Goal: Task Accomplishment & Management: Manage account settings

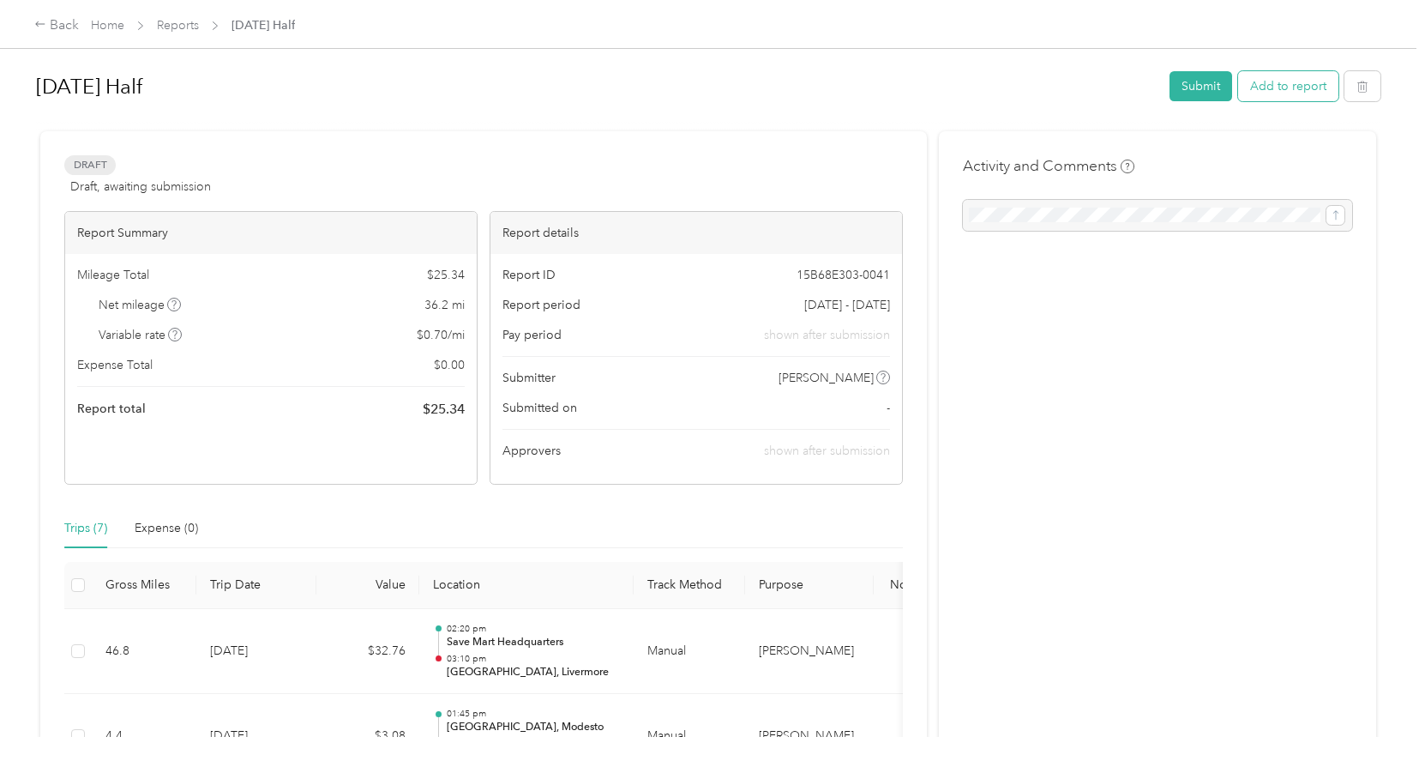
click at [1295, 87] on button "Add to report" at bounding box center [1288, 86] width 100 height 30
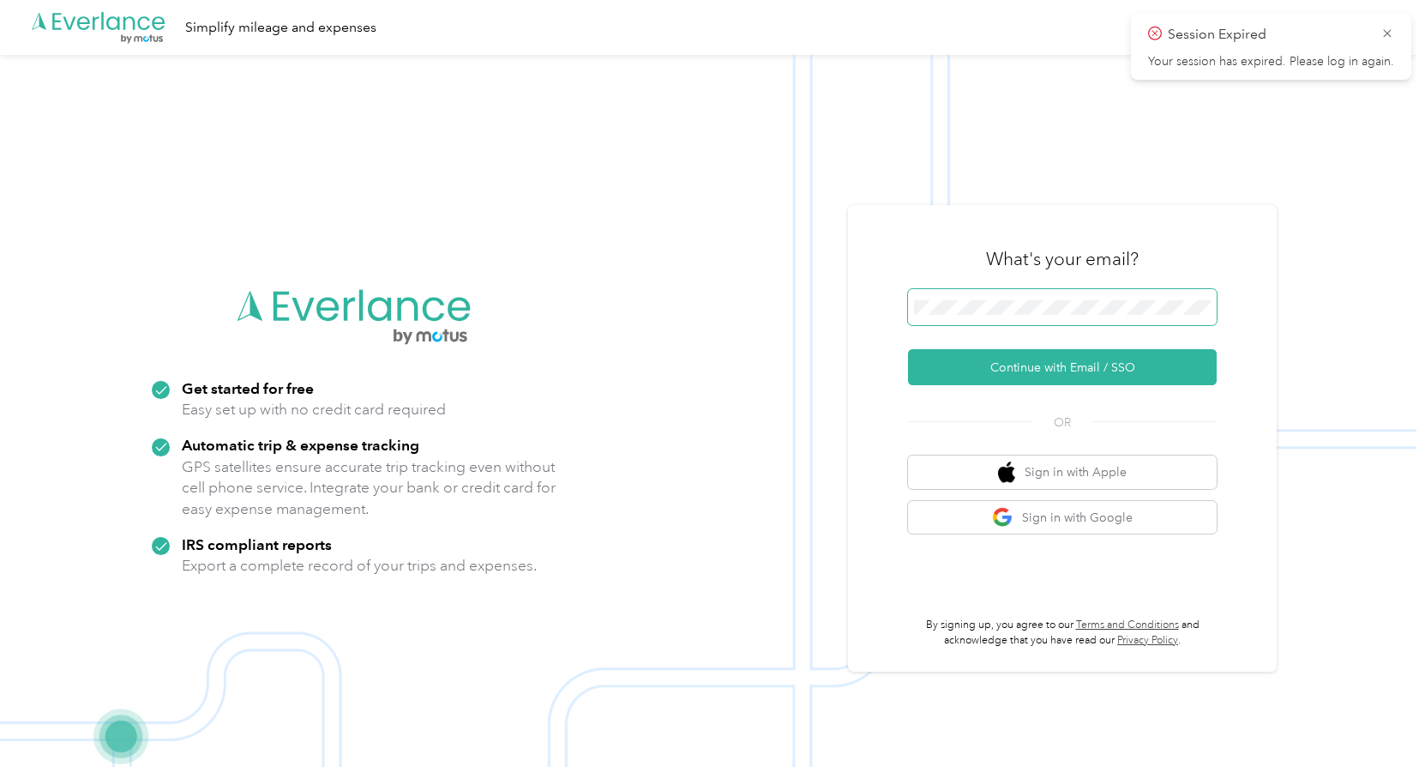
click at [1023, 292] on span at bounding box center [1062, 307] width 309 height 36
click at [1061, 376] on button "Continue with Email / SSO" at bounding box center [1062, 367] width 309 height 36
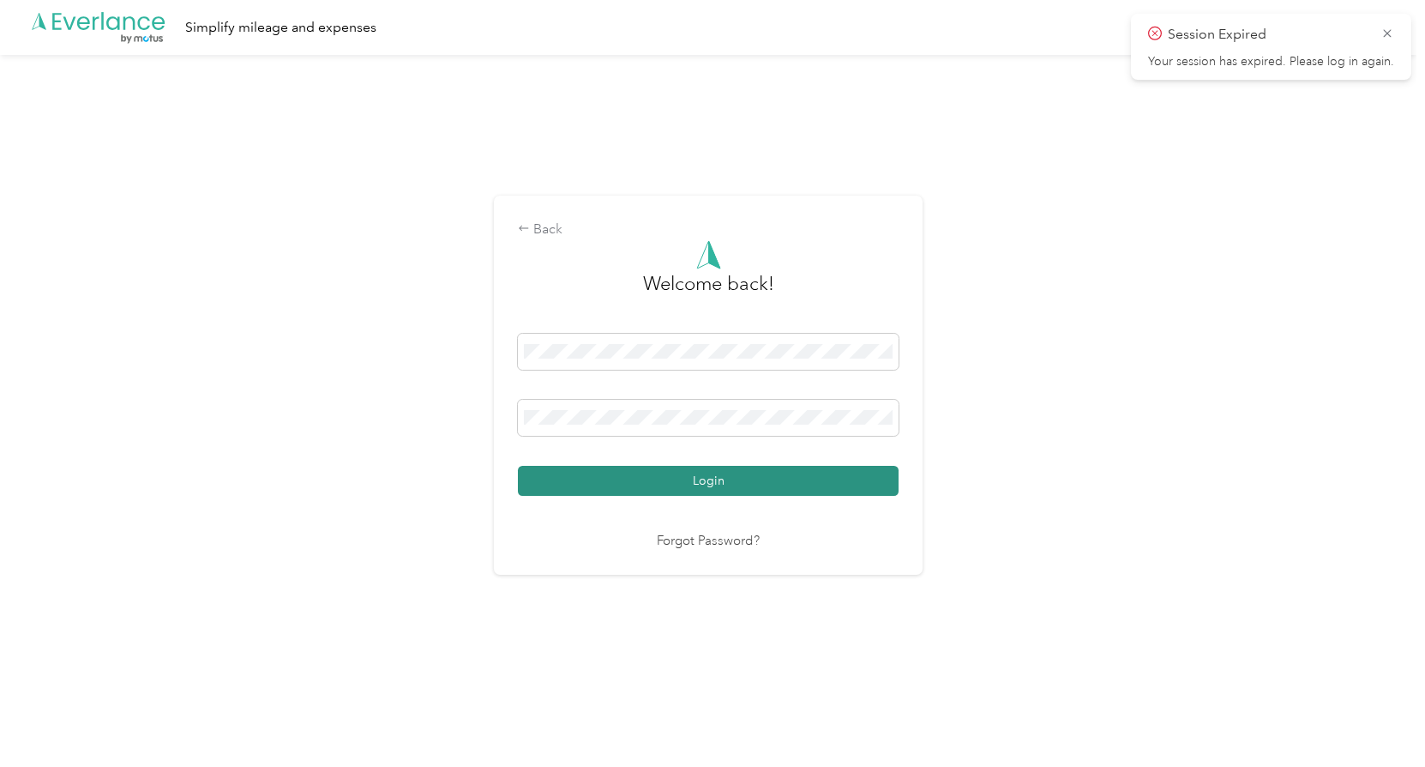
click at [773, 478] on button "Login" at bounding box center [708, 481] width 381 height 30
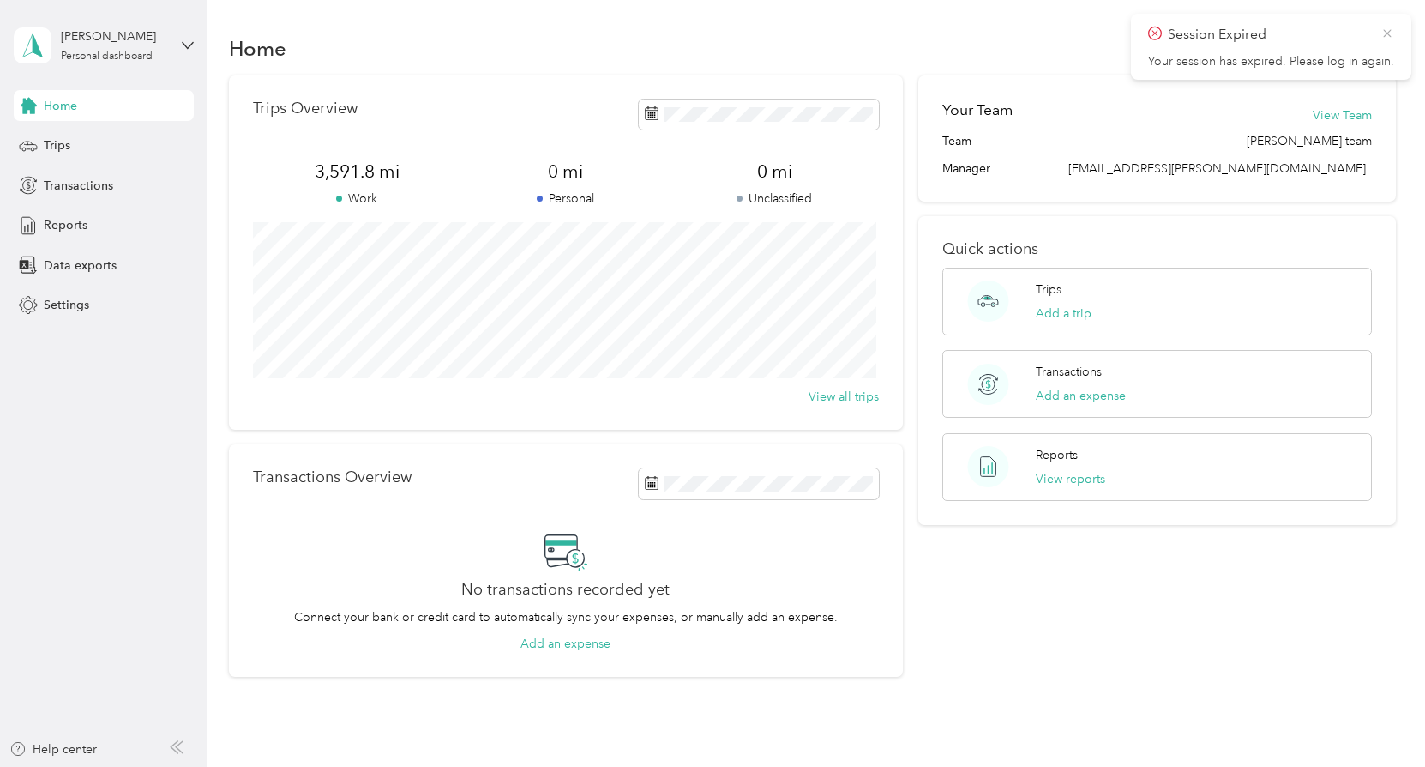
click at [1386, 31] on icon at bounding box center [1387, 33] width 14 height 15
click at [1084, 315] on button "Add a trip" at bounding box center [1064, 313] width 56 height 18
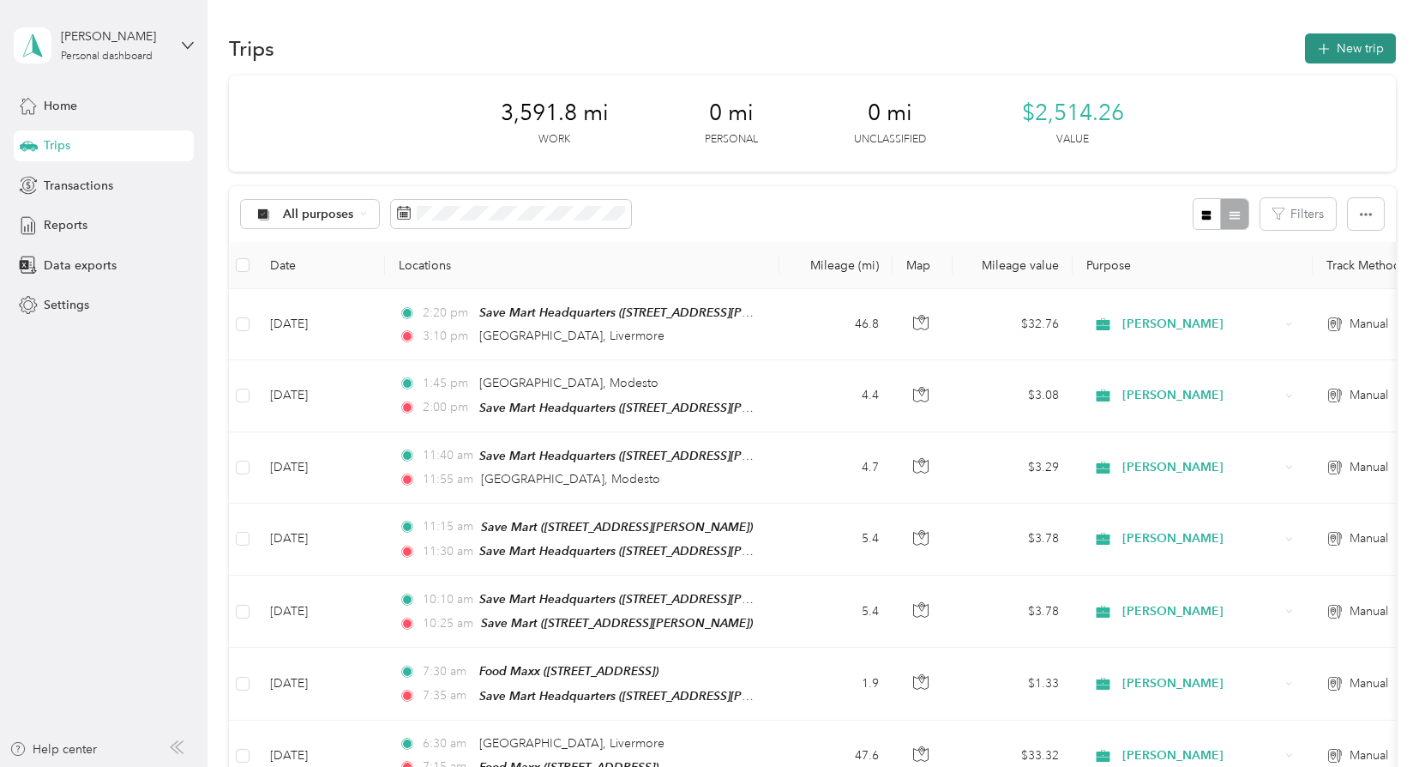
click at [1359, 47] on button "New trip" at bounding box center [1350, 48] width 91 height 30
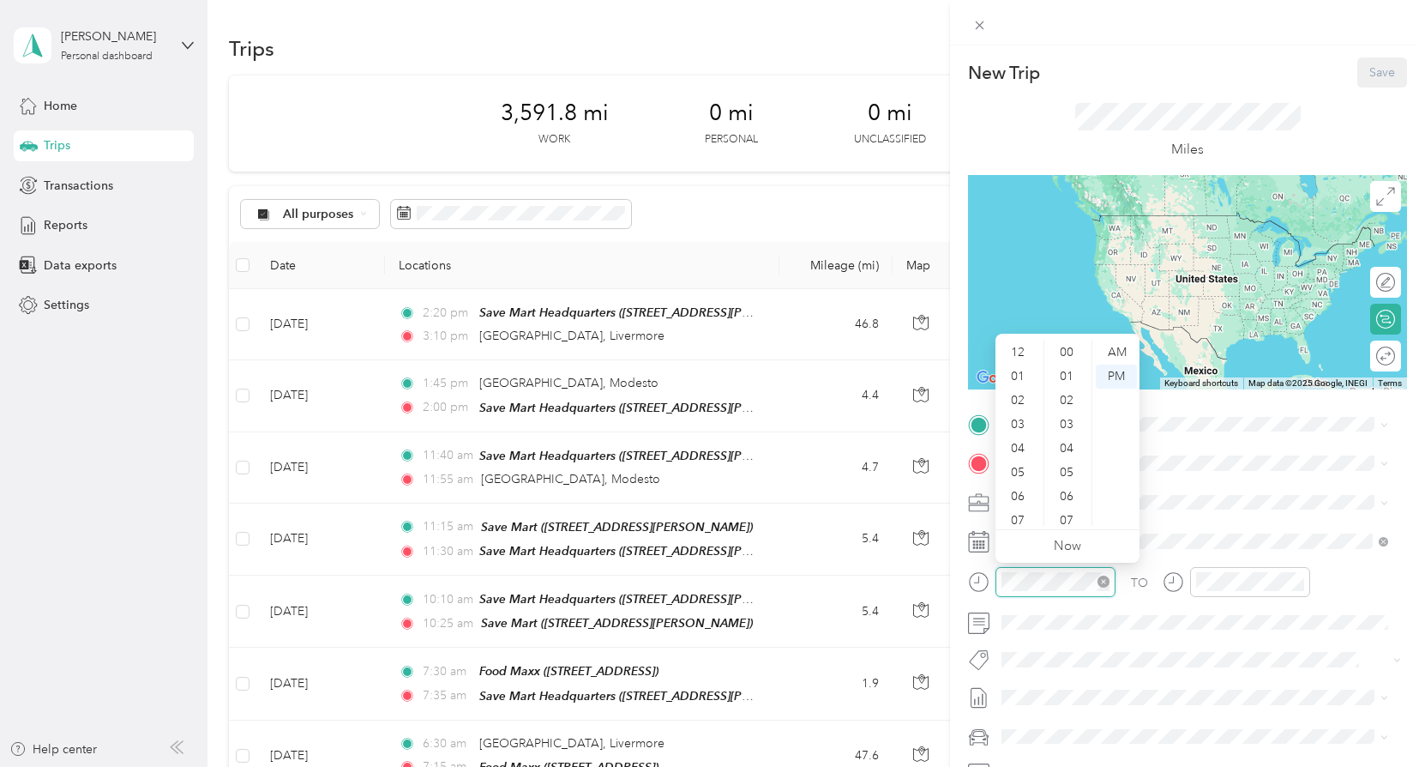
scroll to position [103, 0]
click at [1022, 418] on div "07" at bounding box center [1019, 418] width 41 height 24
click at [1073, 510] on div "30" at bounding box center [1068, 514] width 41 height 24
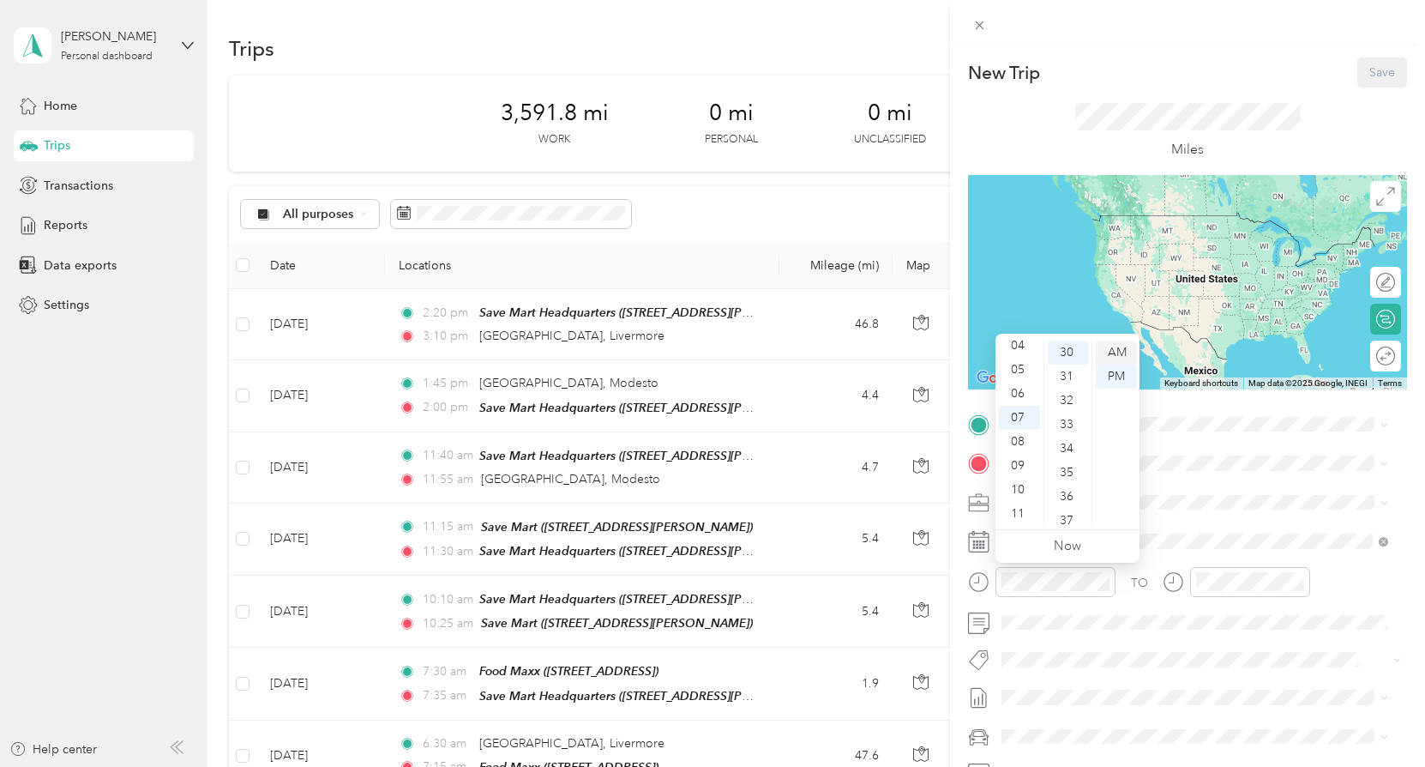
click at [1119, 352] on div "AM" at bounding box center [1116, 352] width 41 height 24
click at [1227, 609] on span at bounding box center [1201, 622] width 412 height 27
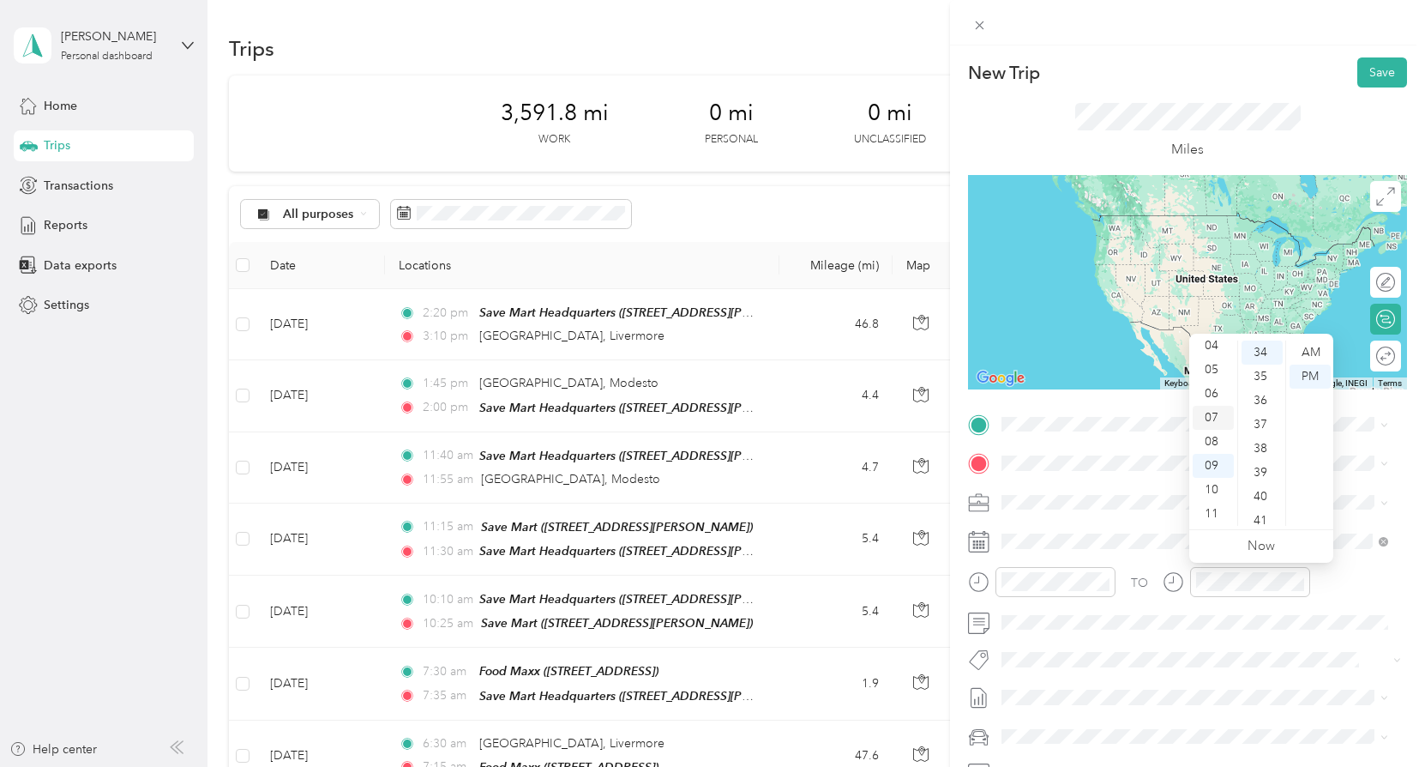
click at [1215, 412] on div "07" at bounding box center [1213, 418] width 41 height 24
click at [1259, 425] on div "30" at bounding box center [1262, 428] width 41 height 24
click at [1314, 350] on div "AM" at bounding box center [1310, 352] width 41 height 24
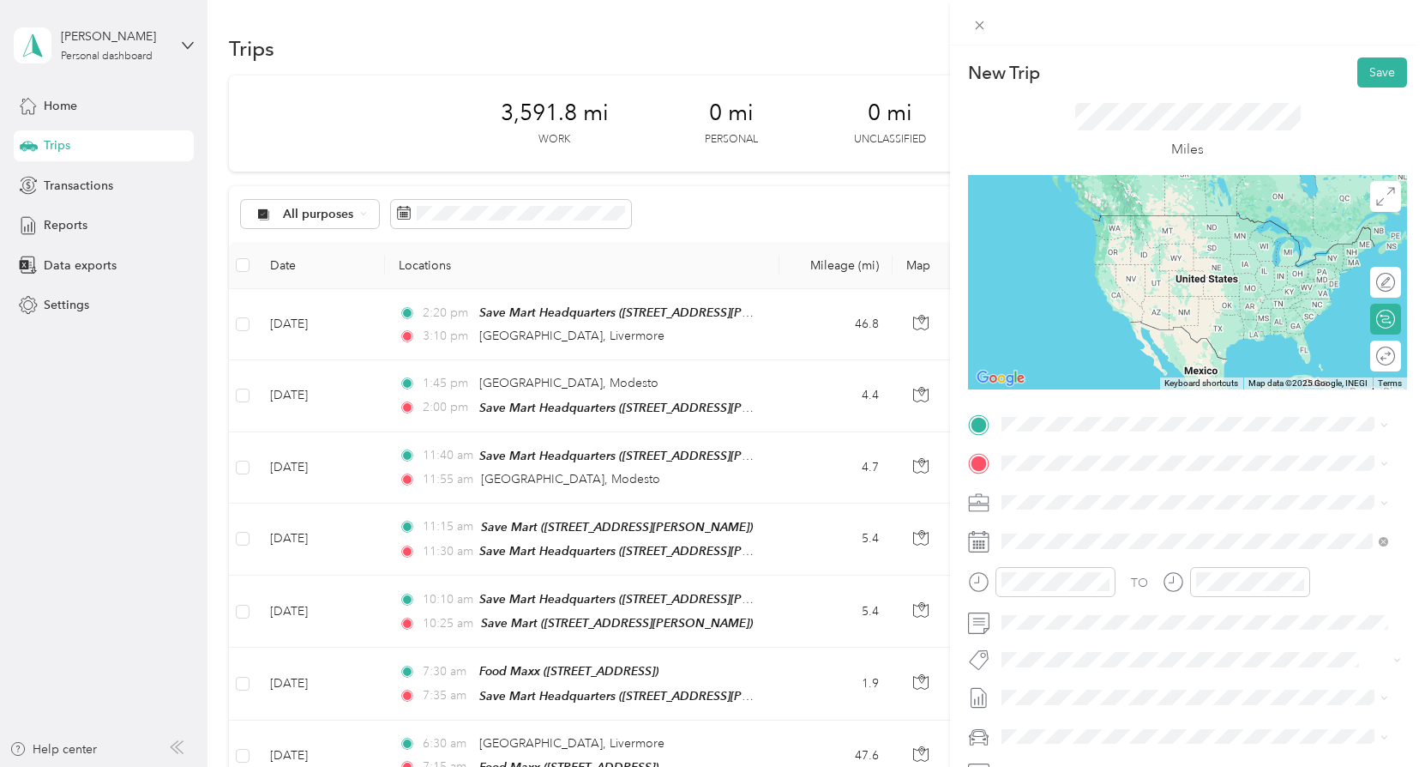
click at [1386, 576] on div "TO" at bounding box center [1187, 588] width 439 height 42
click at [1102, 490] on span "[STREET_ADDRESS][US_STATE]" at bounding box center [1119, 485] width 171 height 15
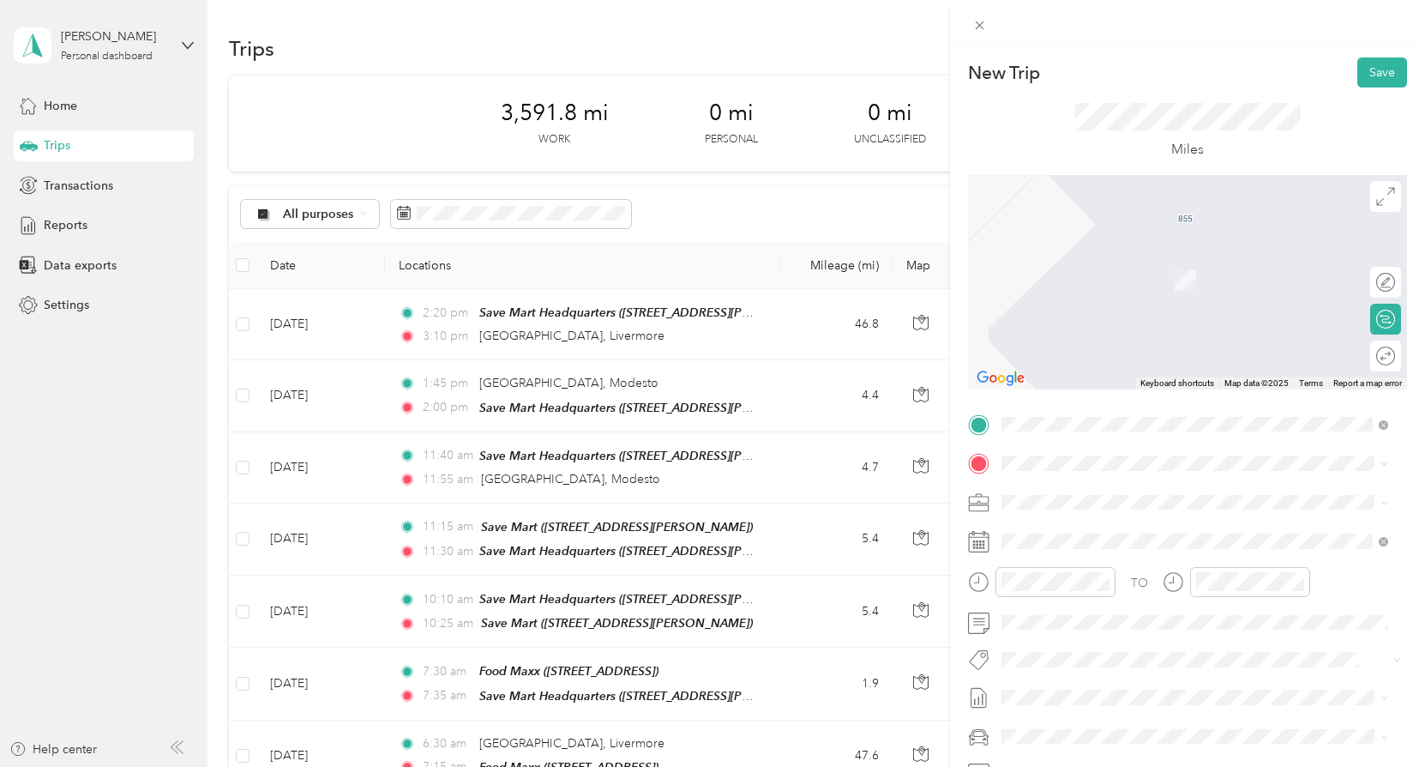
click at [1103, 448] on div "TO Add photo" at bounding box center [1187, 618] width 439 height 414
click at [1407, 559] on form "New Trip Save This trip cannot be edited because it is either under review, app…" at bounding box center [1187, 440] width 475 height 767
click at [1131, 532] on span "[STREET_ADDRESS][US_STATE]" at bounding box center [1119, 524] width 171 height 15
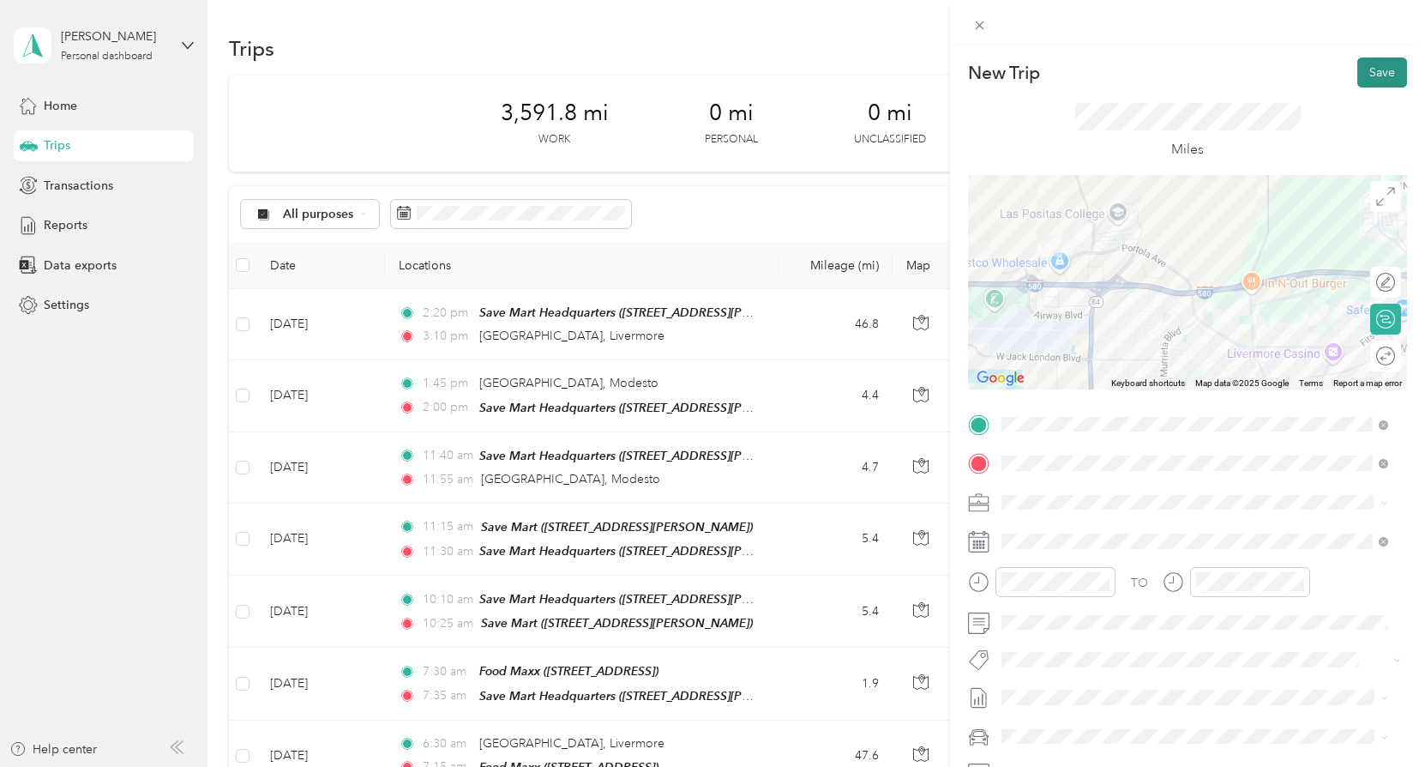
click at [1373, 71] on button "Save" at bounding box center [1382, 72] width 50 height 30
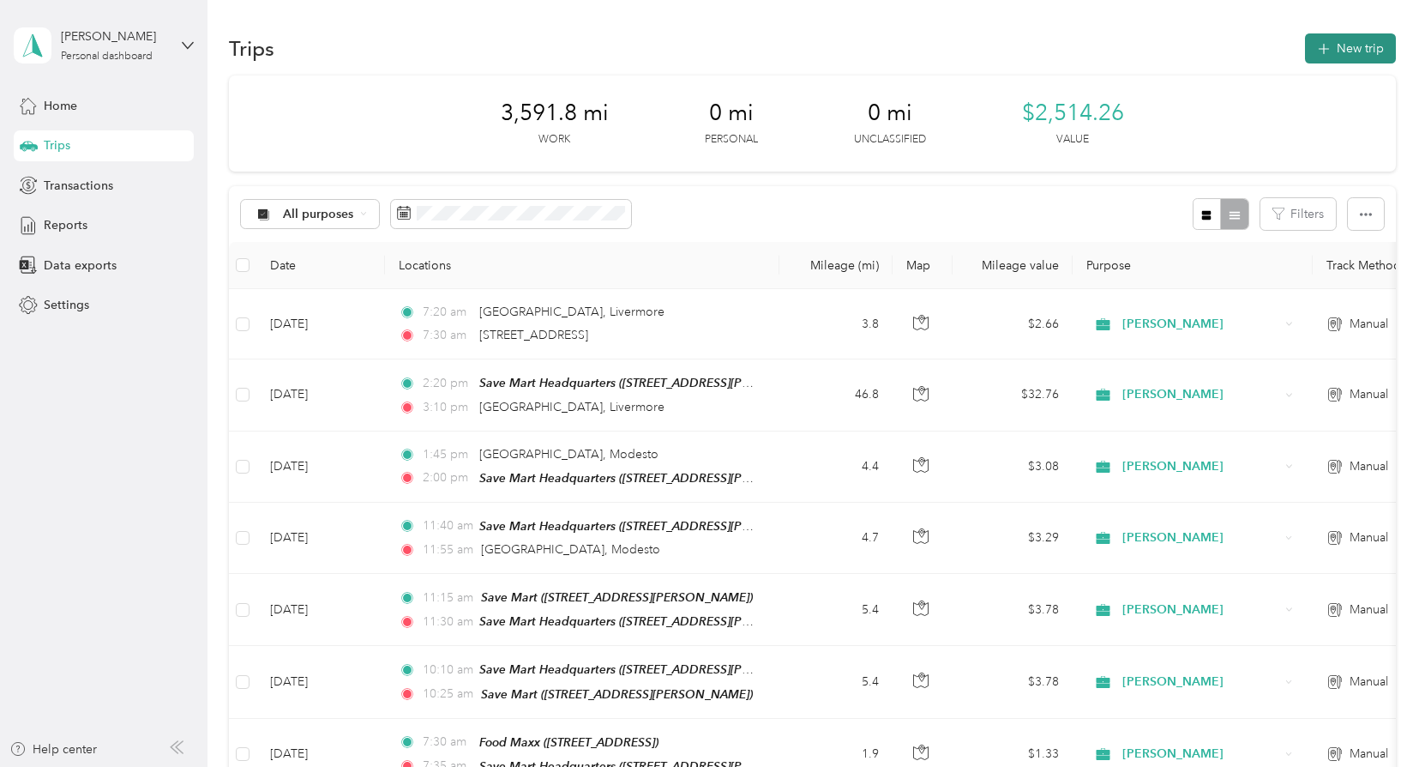
click at [1351, 45] on button "New trip" at bounding box center [1350, 48] width 91 height 30
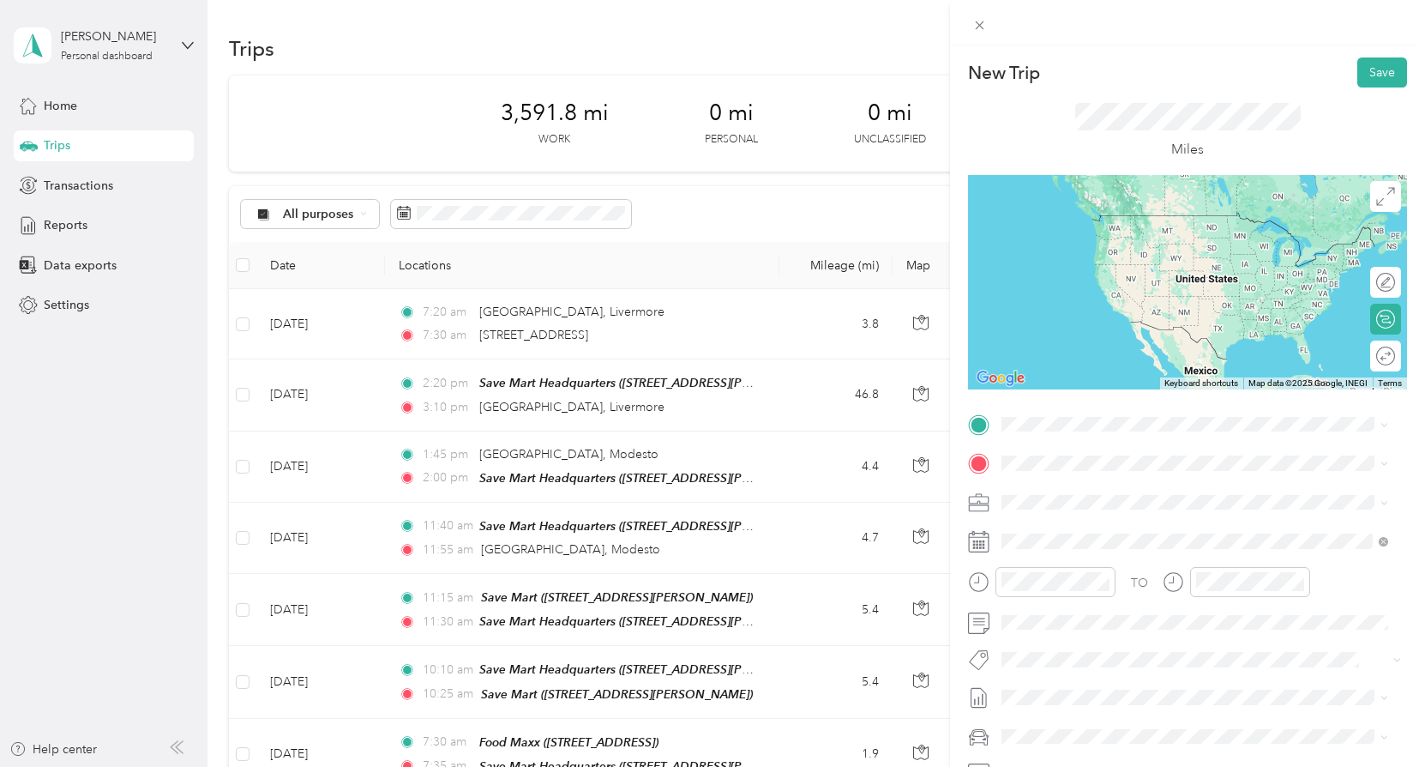
click at [1142, 490] on span "[STREET_ADDRESS][US_STATE]" at bounding box center [1119, 482] width 171 height 15
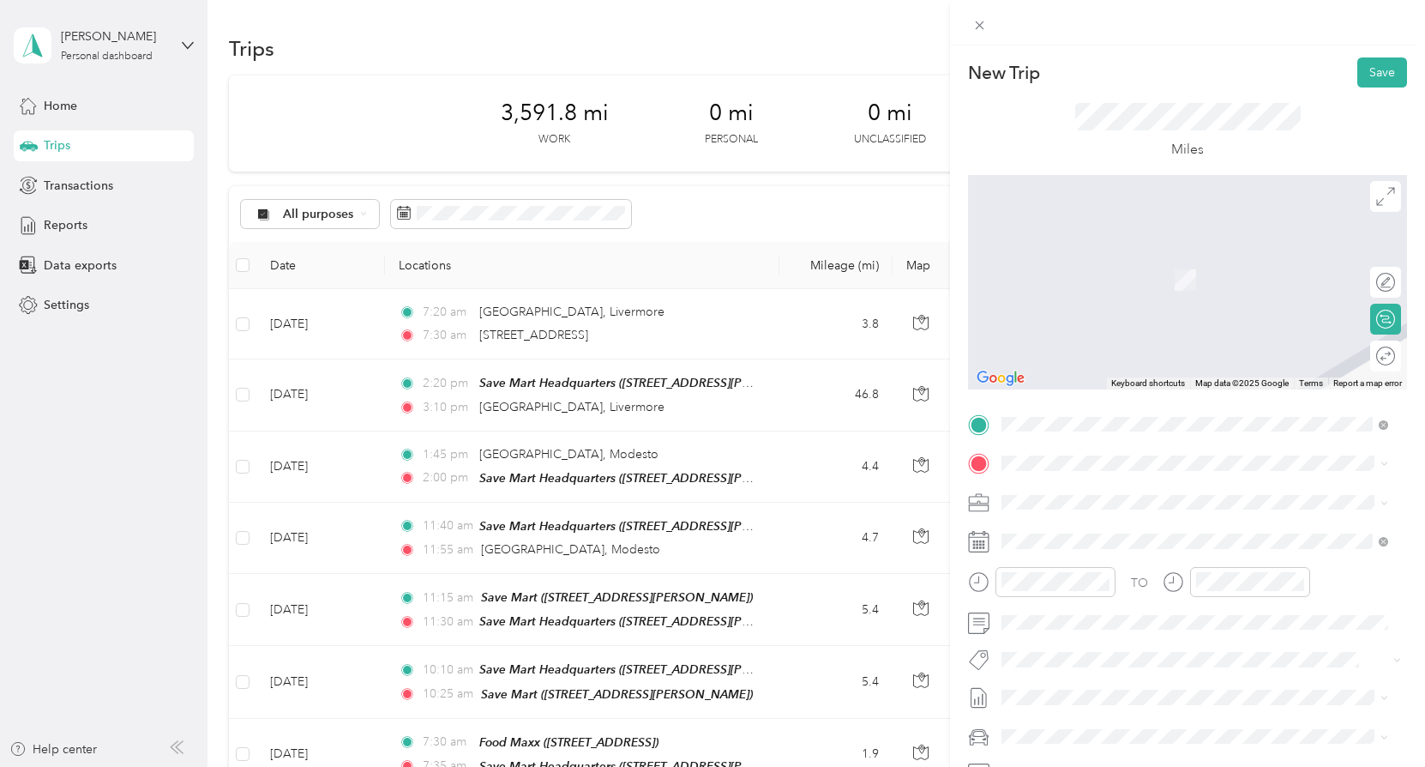
click at [1200, 561] on li "TEAM Nugget Market [STREET_ADDRESS][GEOGRAPHIC_DATA][PERSON_NAME], [GEOGRAPHIC_…" at bounding box center [1194, 537] width 399 height 60
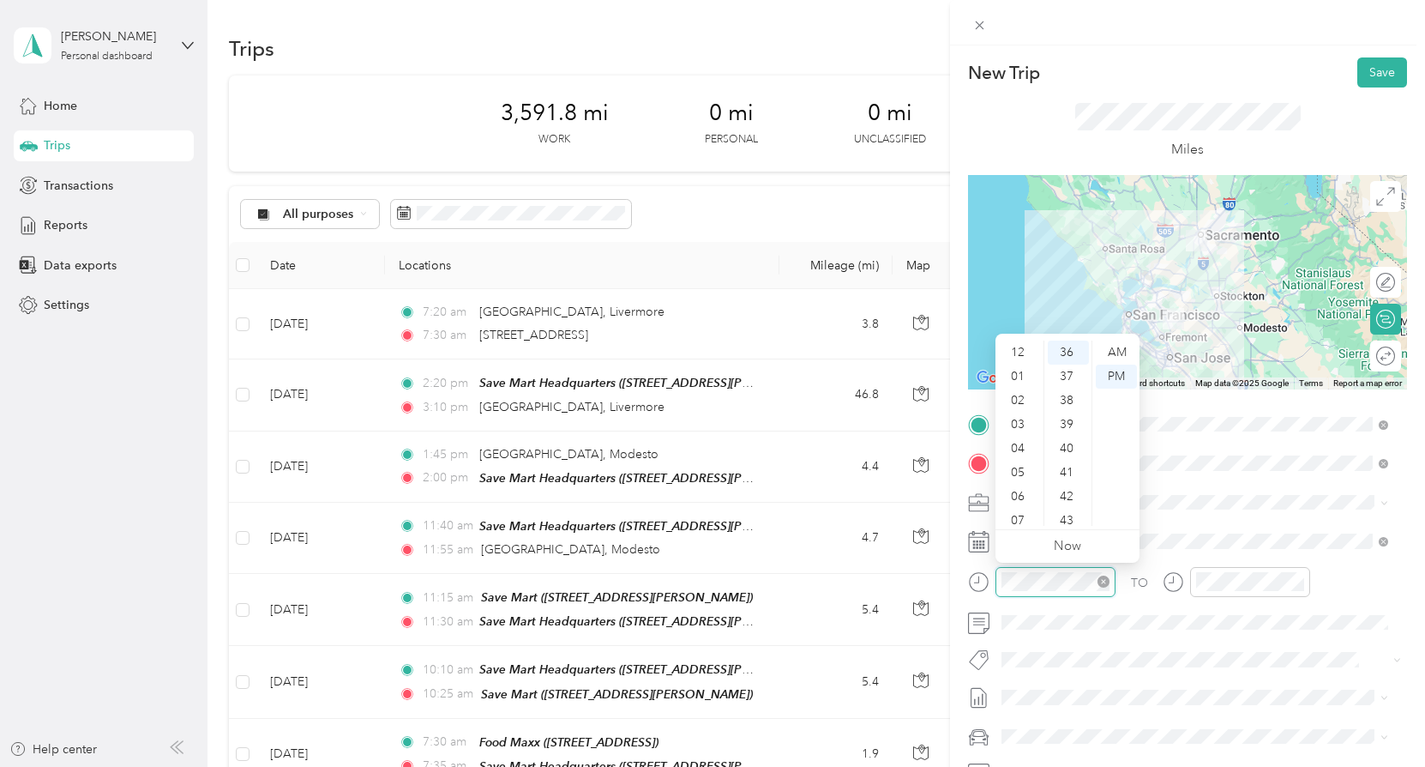
scroll to position [103, 0]
click at [1026, 417] on div "07" at bounding box center [1019, 418] width 41 height 24
click at [1069, 367] on div "40" at bounding box center [1068, 363] width 41 height 24
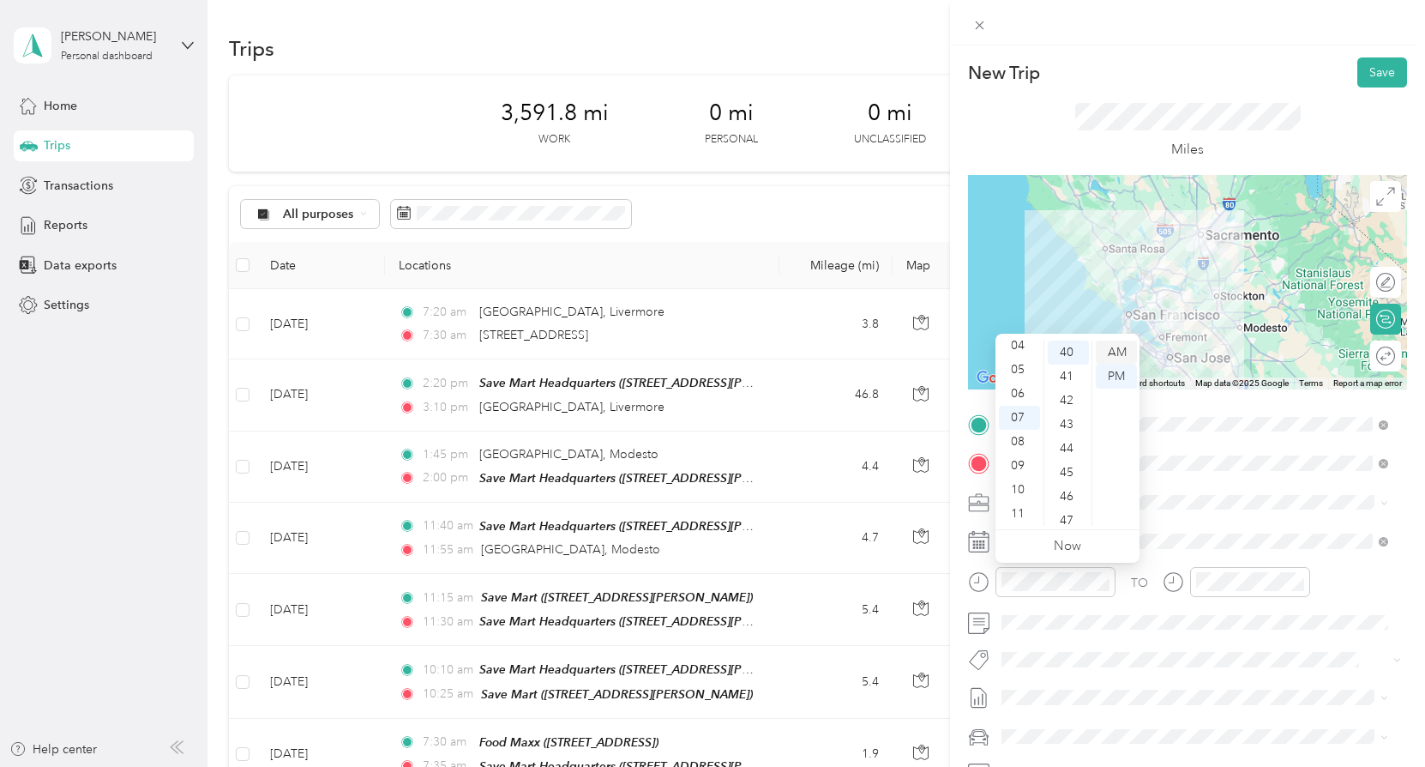
click at [1123, 354] on div "AM" at bounding box center [1116, 352] width 41 height 24
click at [1277, 633] on span at bounding box center [1201, 622] width 412 height 27
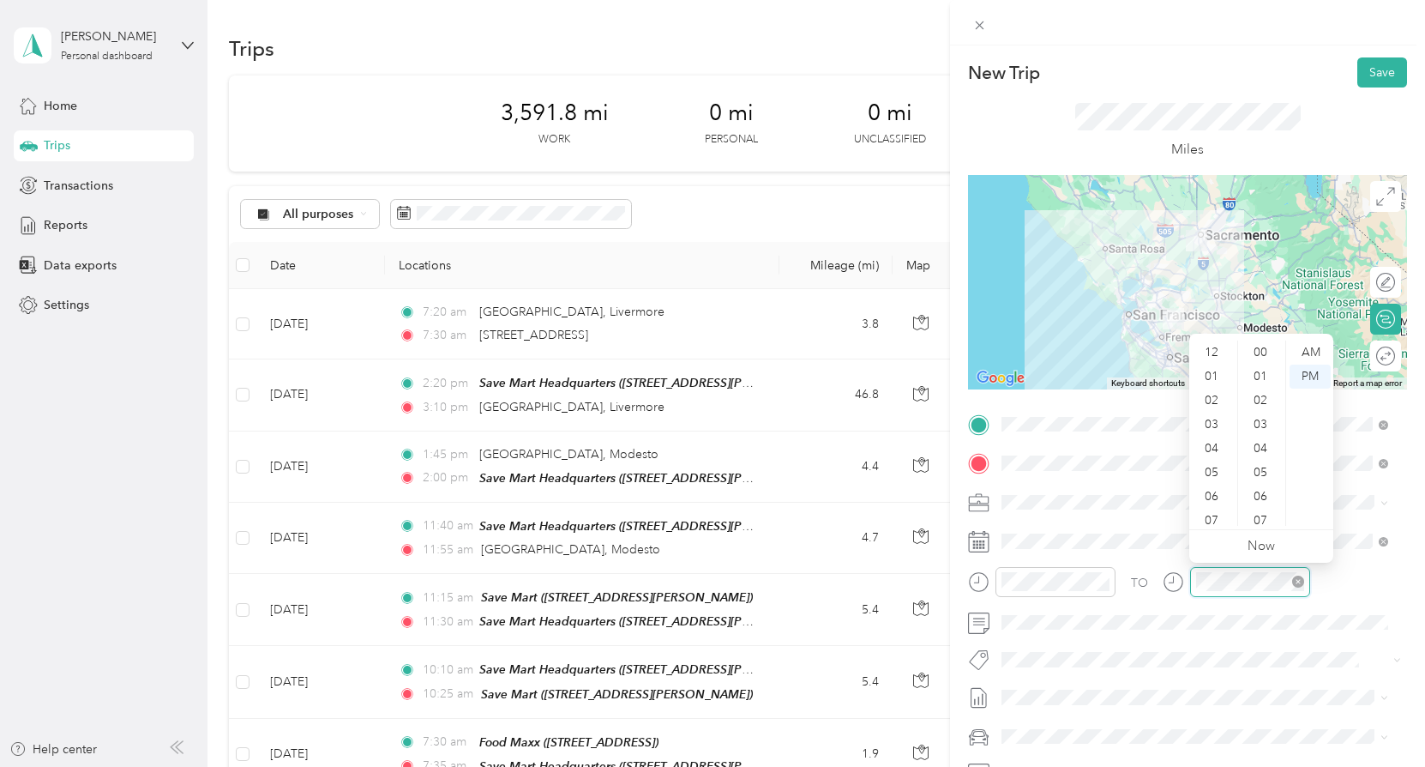
scroll to position [103, 0]
click at [1213, 492] on div "10" at bounding box center [1213, 490] width 41 height 24
click at [1269, 471] on div "30" at bounding box center [1262, 466] width 41 height 24
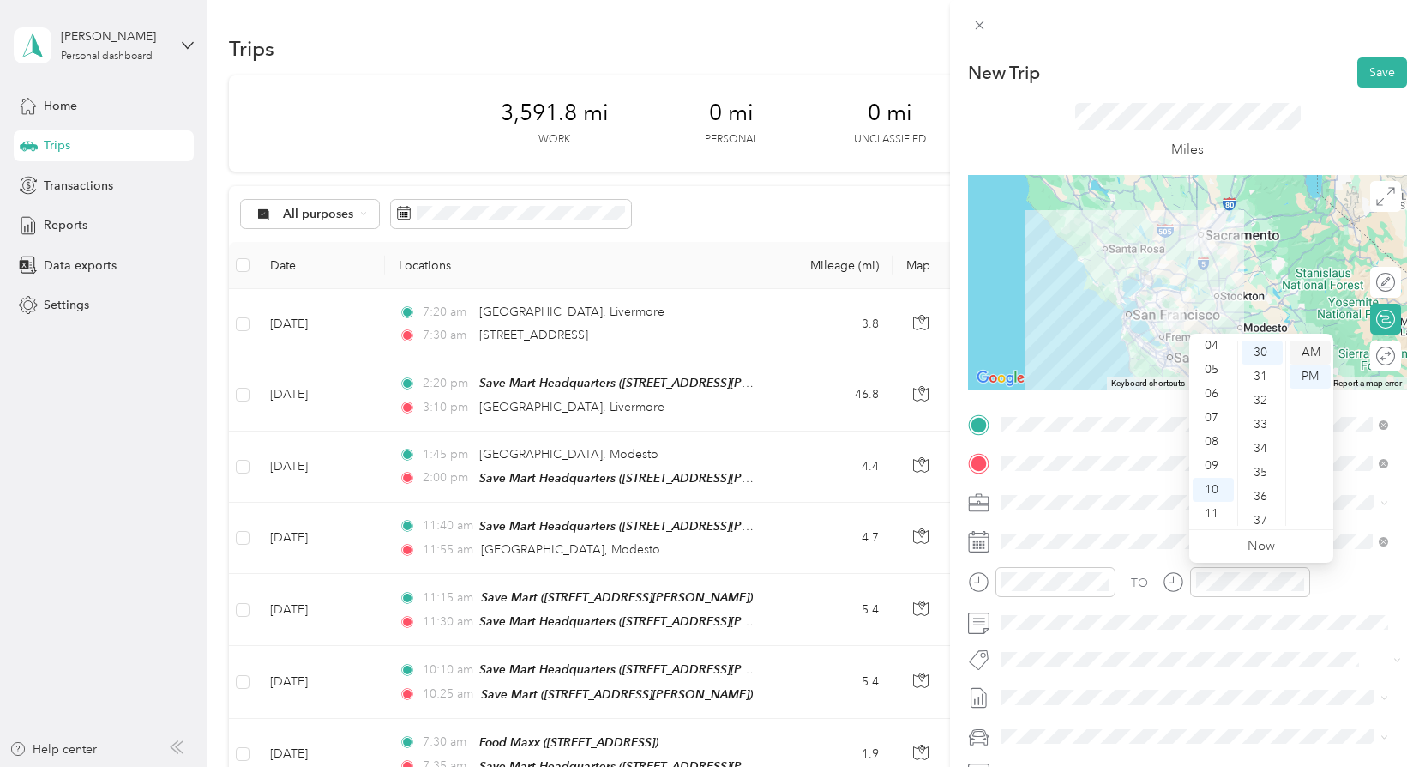
click at [1320, 345] on div "AM" at bounding box center [1310, 352] width 41 height 24
click at [1272, 647] on span at bounding box center [1201, 659] width 412 height 24
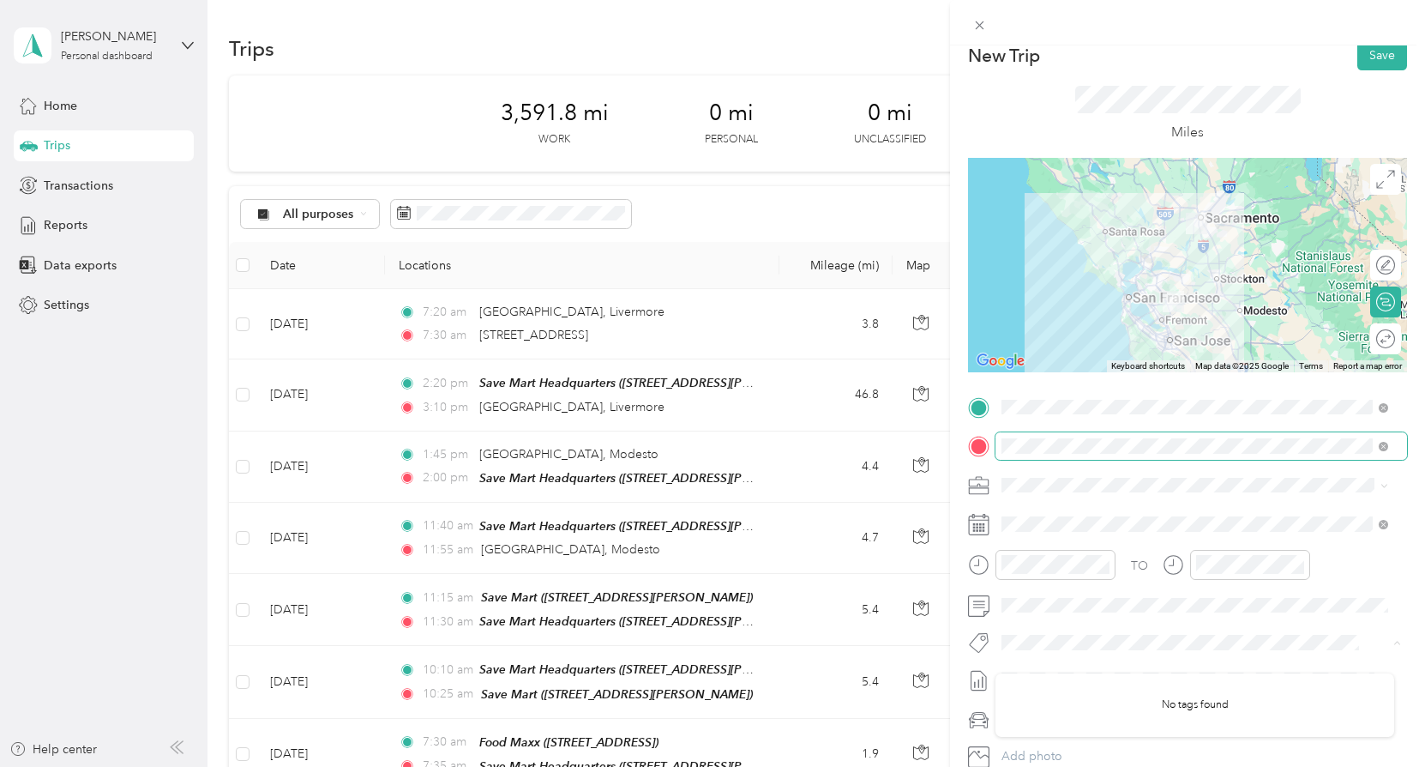
scroll to position [0, 0]
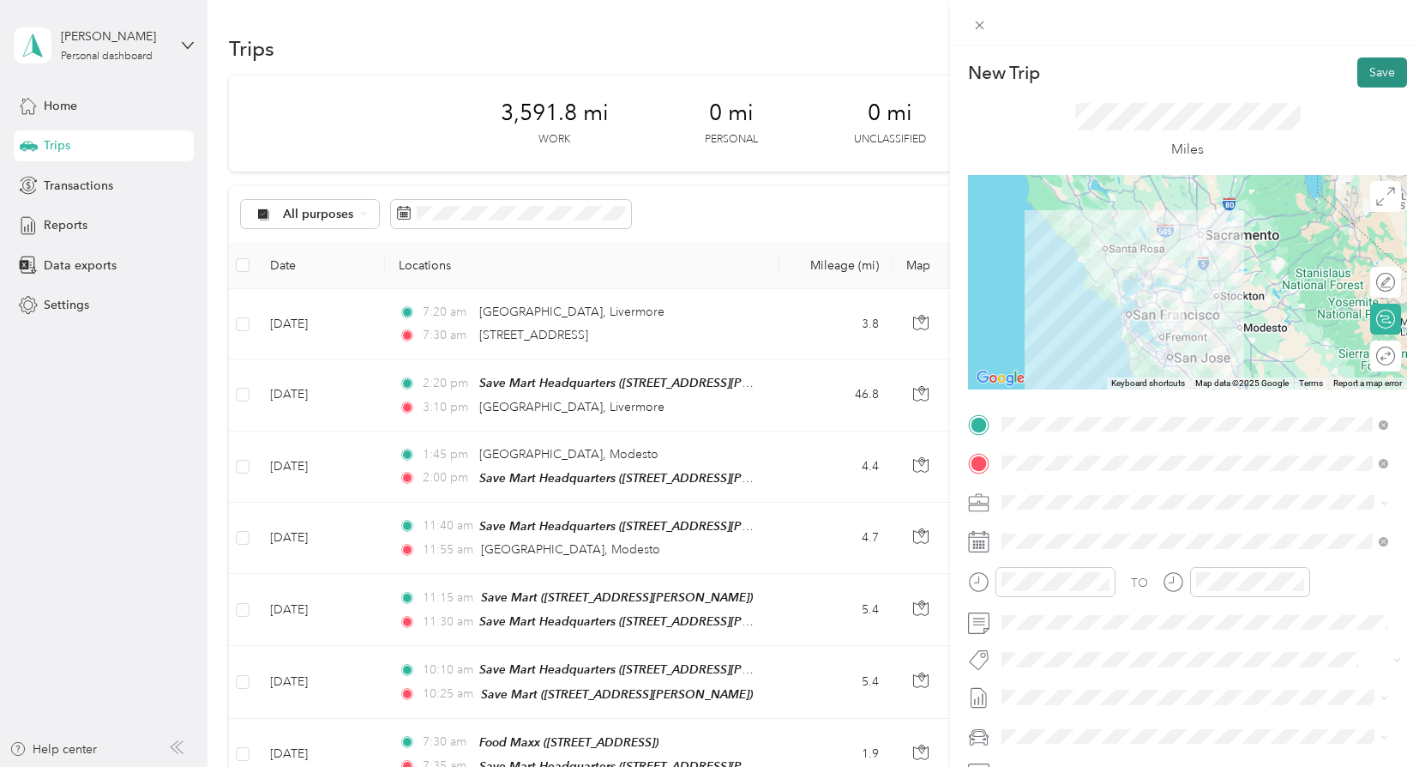
click at [1362, 64] on button "Save" at bounding box center [1382, 72] width 50 height 30
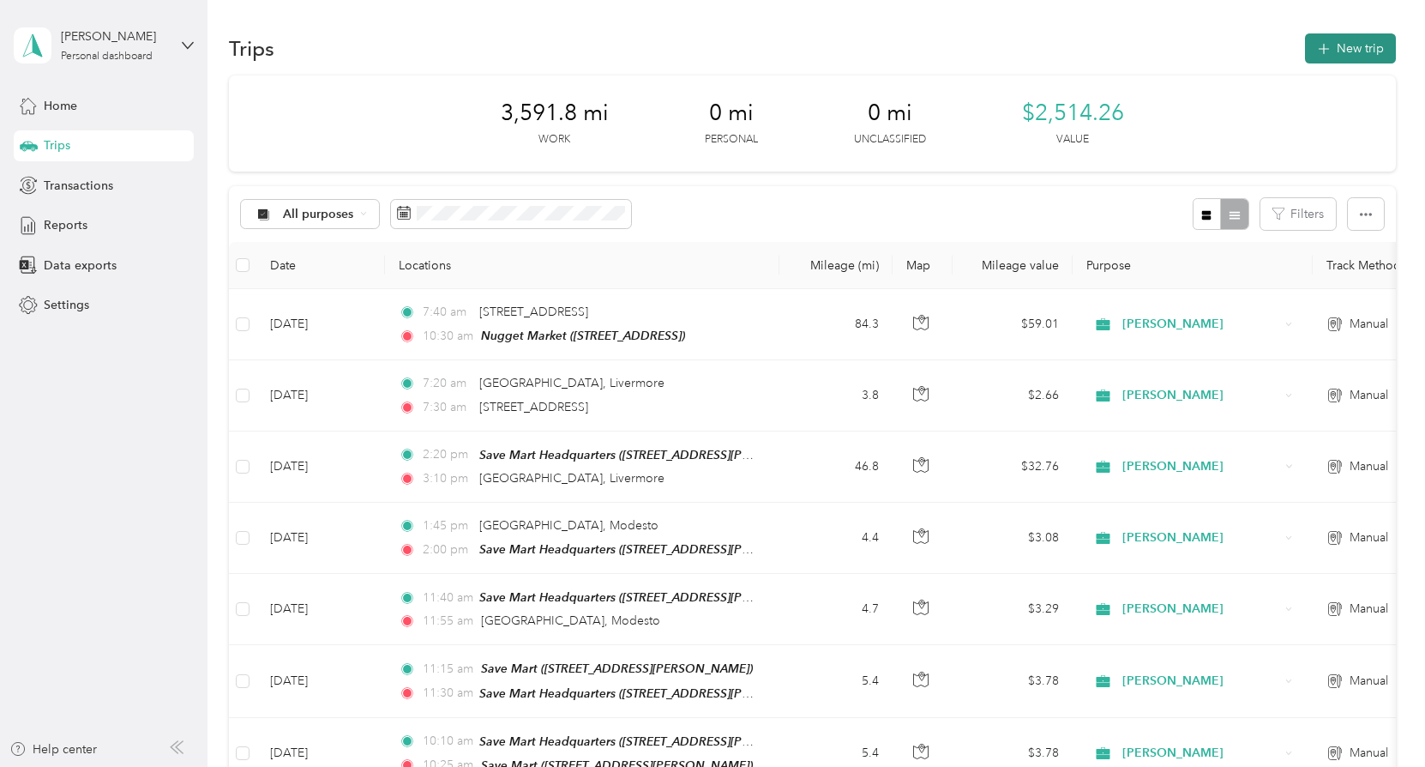
click at [1360, 46] on button "New trip" at bounding box center [1350, 48] width 91 height 30
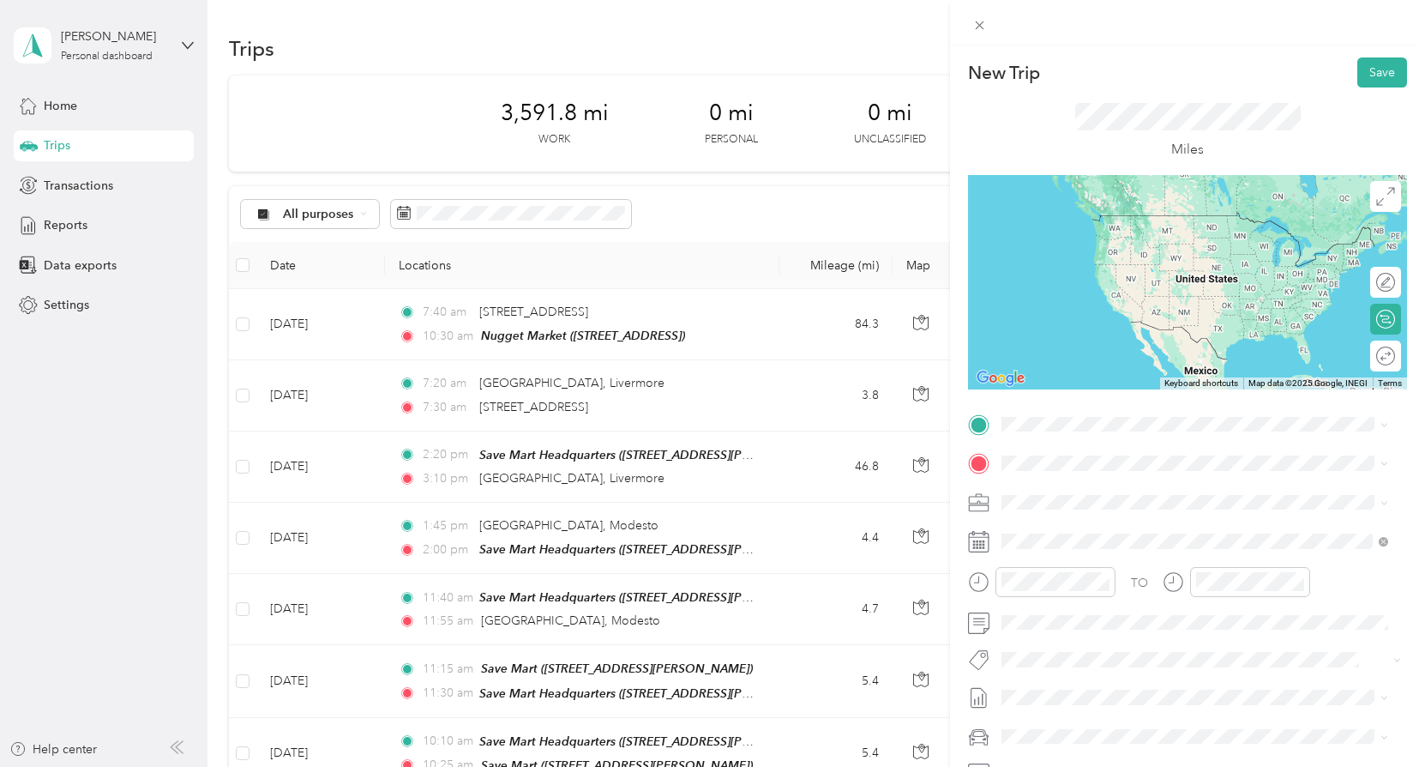
click at [1143, 515] on span "[STREET_ADDRESS]" at bounding box center [1088, 514] width 109 height 15
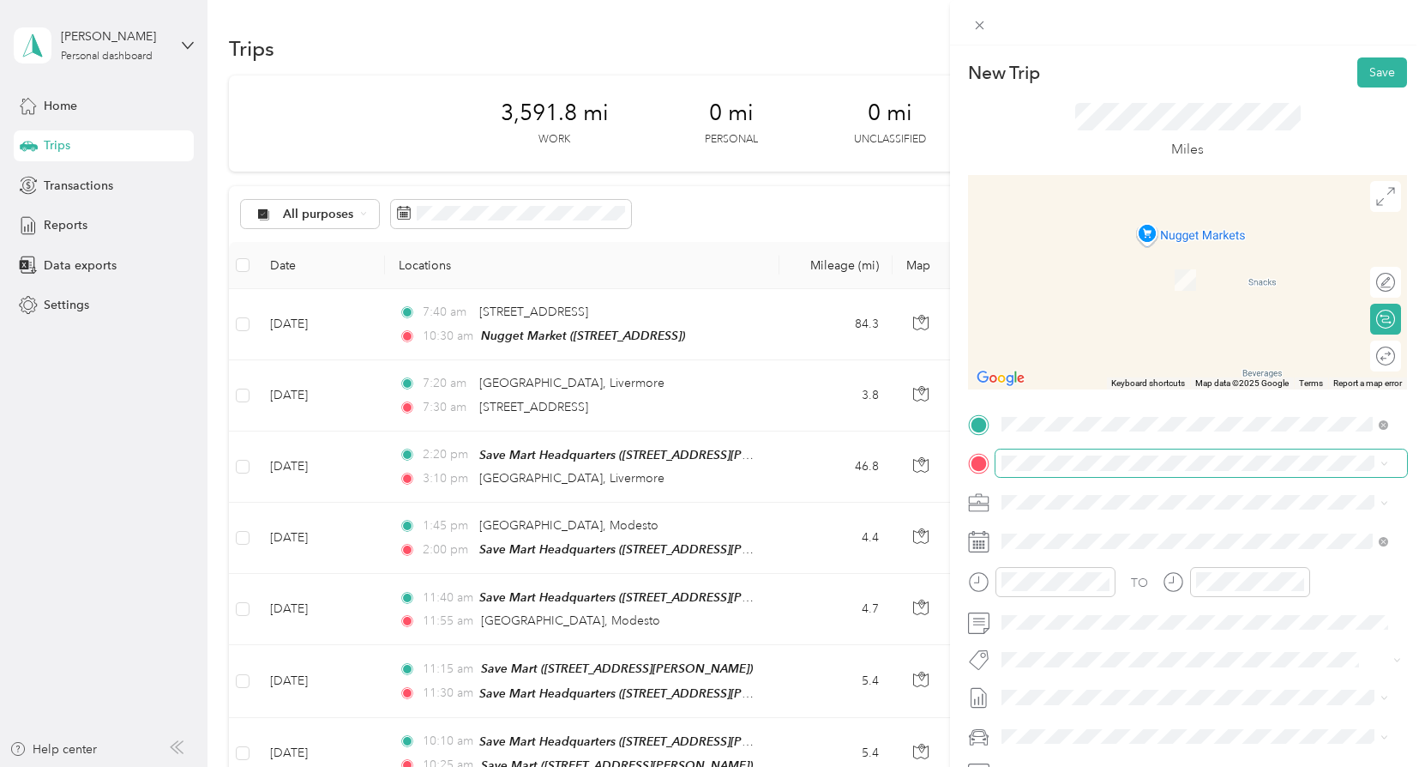
click at [1079, 474] on span at bounding box center [1201, 462] width 412 height 27
click at [1121, 532] on strong "[PERSON_NAME]" at bounding box center [1143, 533] width 101 height 15
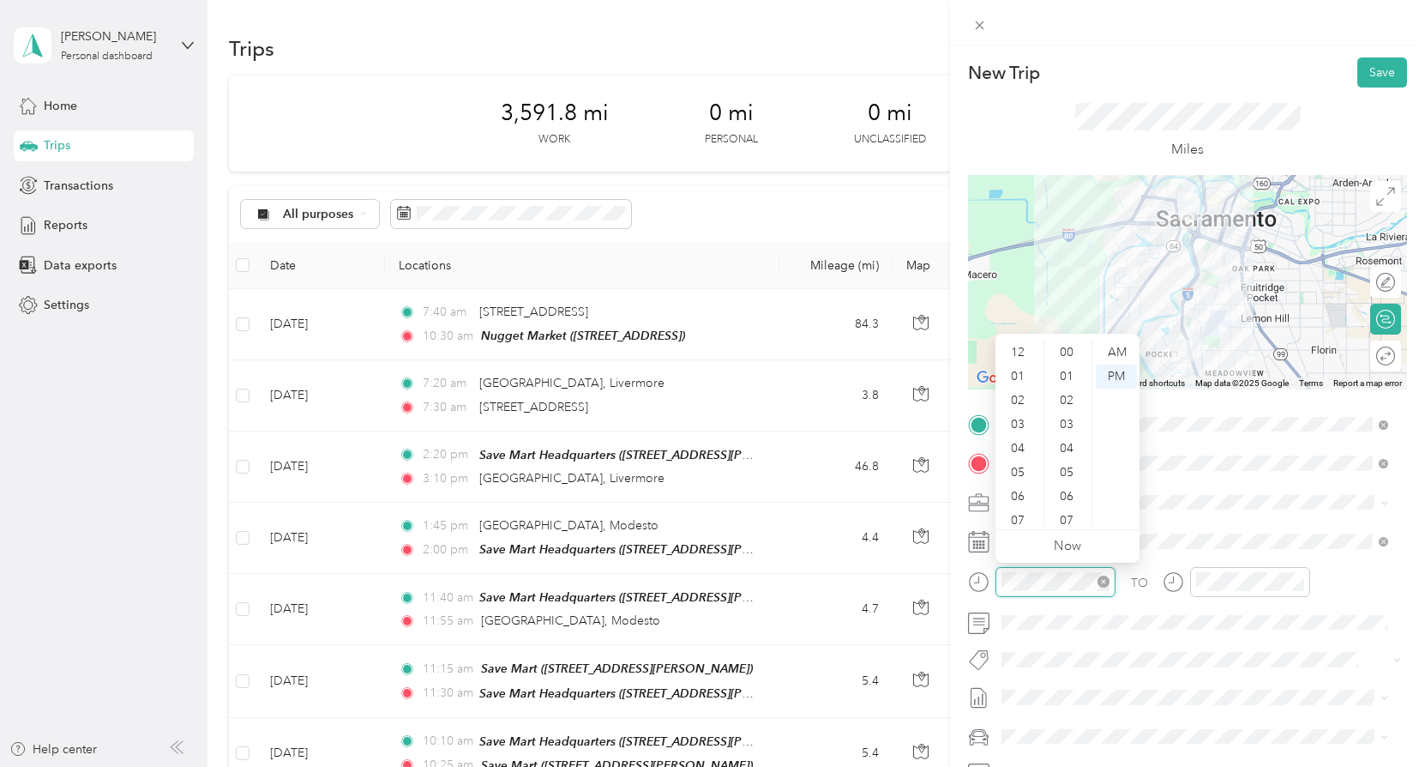
scroll to position [103, 0]
click at [1029, 488] on div "10" at bounding box center [1019, 490] width 41 height 24
click at [1067, 442] on div "45" at bounding box center [1068, 448] width 41 height 24
click at [1117, 349] on div "AM" at bounding box center [1116, 352] width 41 height 24
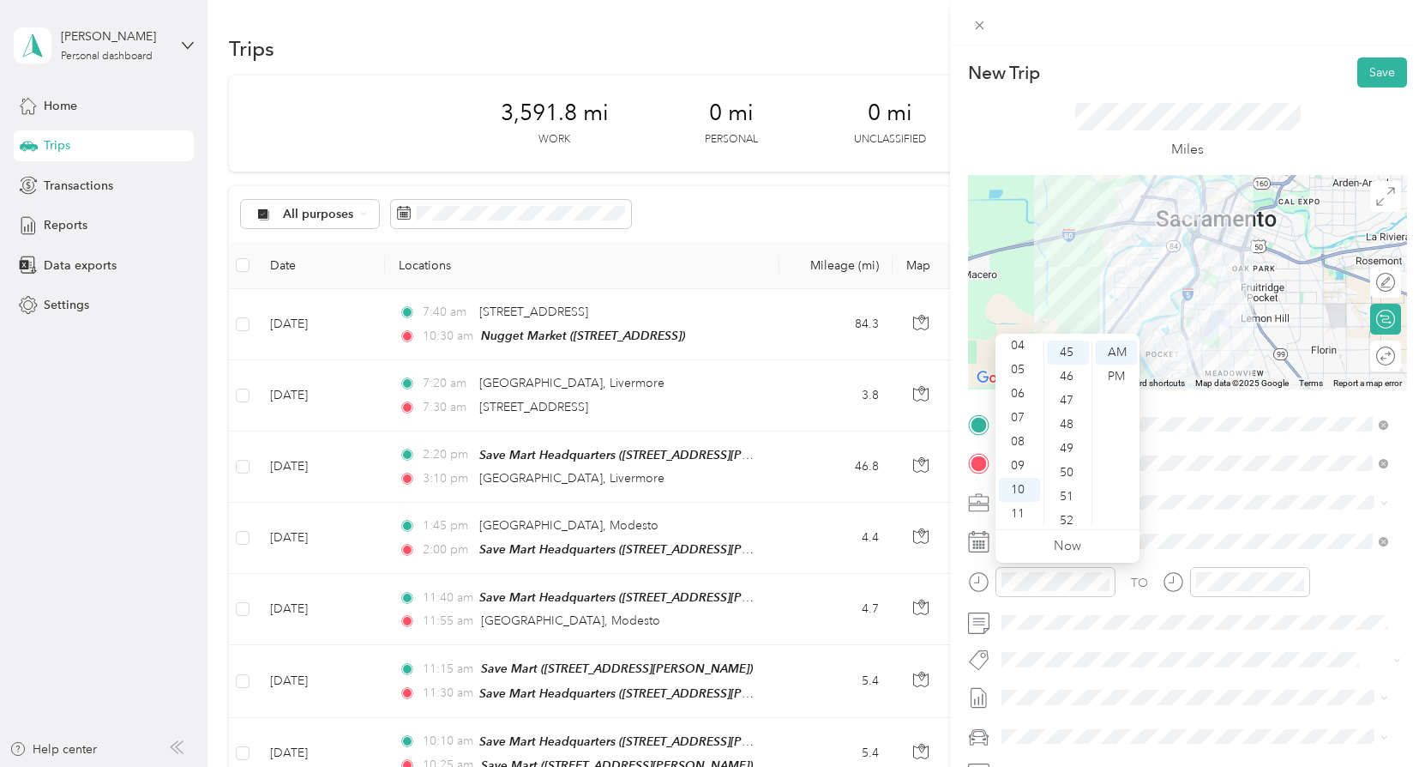
click at [1288, 523] on div "TO Add photo" at bounding box center [1187, 618] width 439 height 414
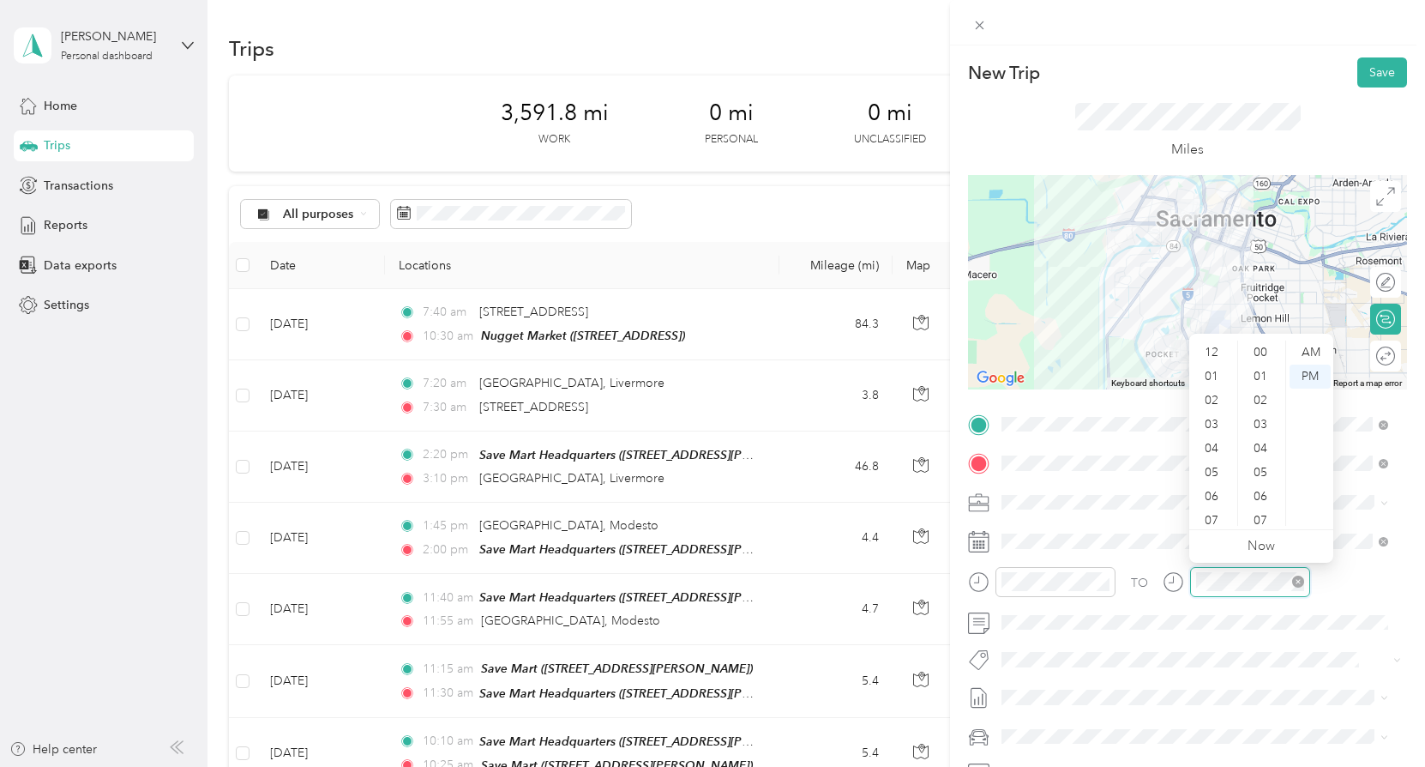
scroll to position [103, 0]
click at [1218, 507] on div "11" at bounding box center [1213, 514] width 41 height 24
click at [1264, 351] on div "00" at bounding box center [1262, 352] width 41 height 24
click at [1296, 350] on div "AM" at bounding box center [1310, 352] width 41 height 24
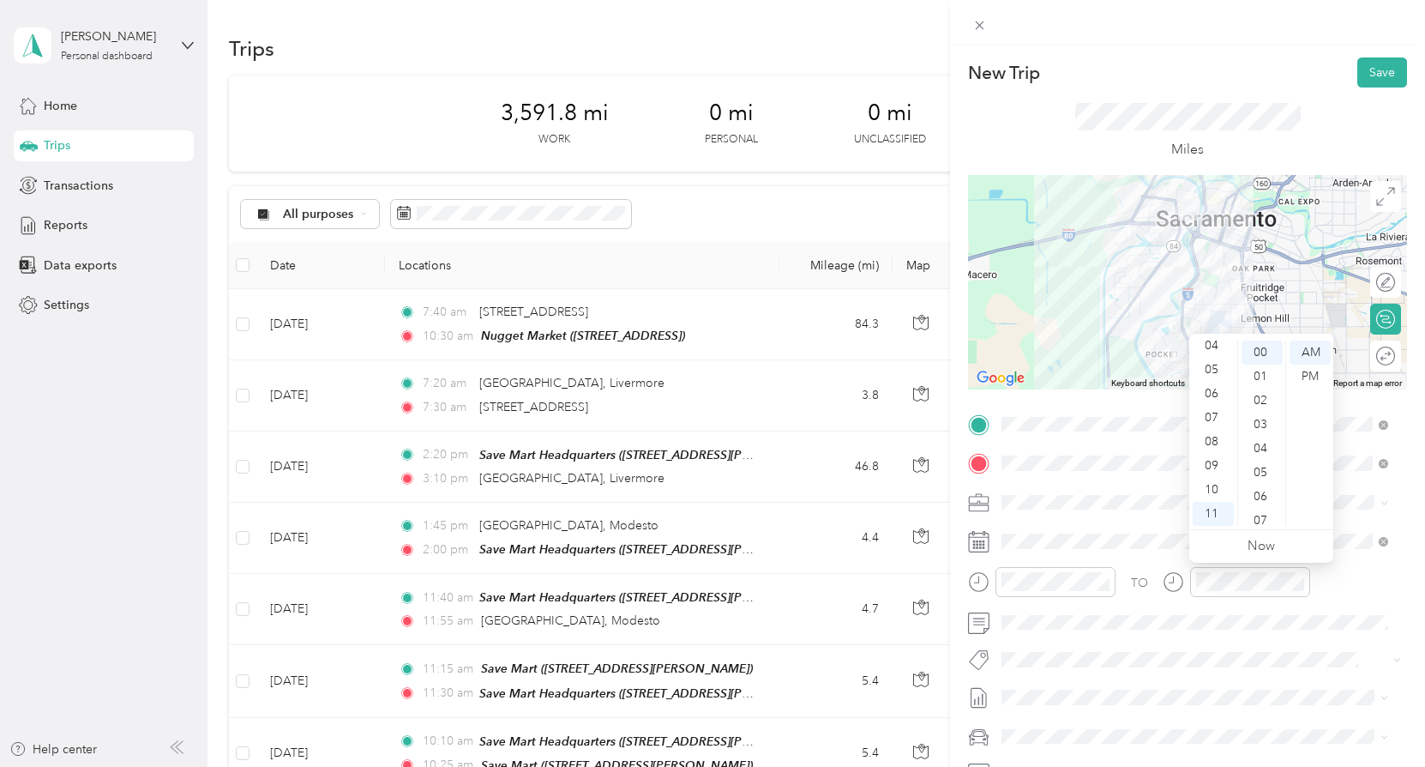
click at [1350, 607] on div "TO" at bounding box center [1187, 588] width 439 height 42
click at [1368, 66] on button "Save" at bounding box center [1382, 72] width 50 height 30
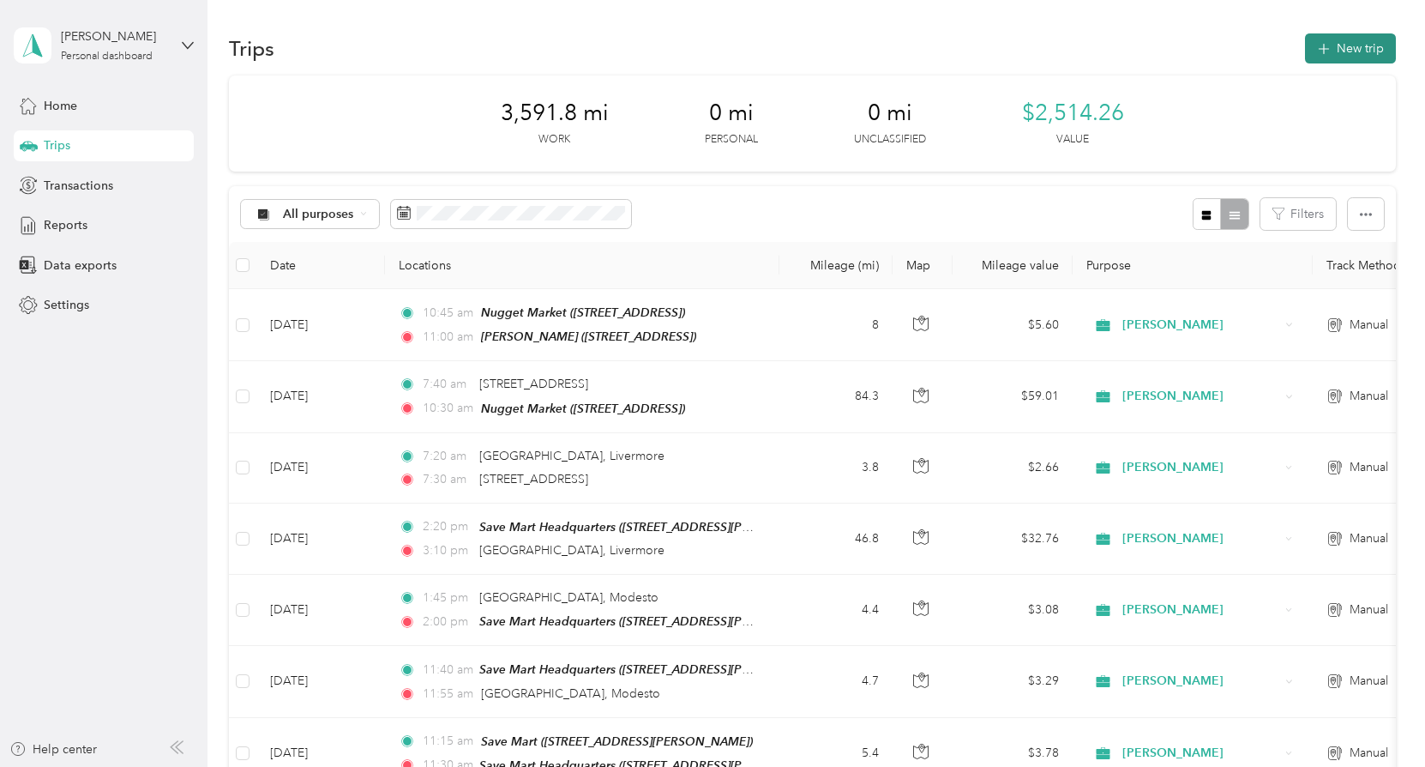
click at [1358, 46] on button "New trip" at bounding box center [1350, 48] width 91 height 30
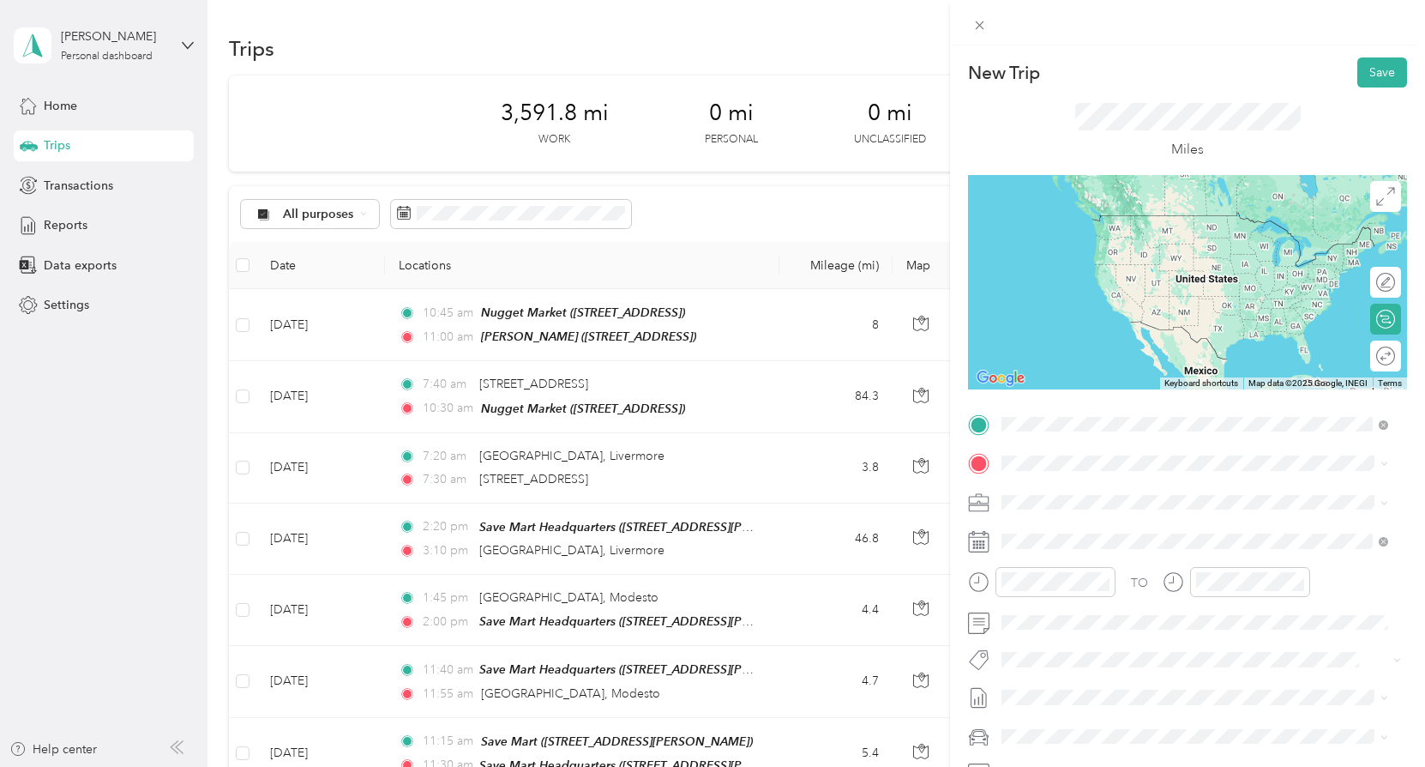
click at [1143, 514] on span "[STREET_ADDRESS]" at bounding box center [1088, 517] width 109 height 15
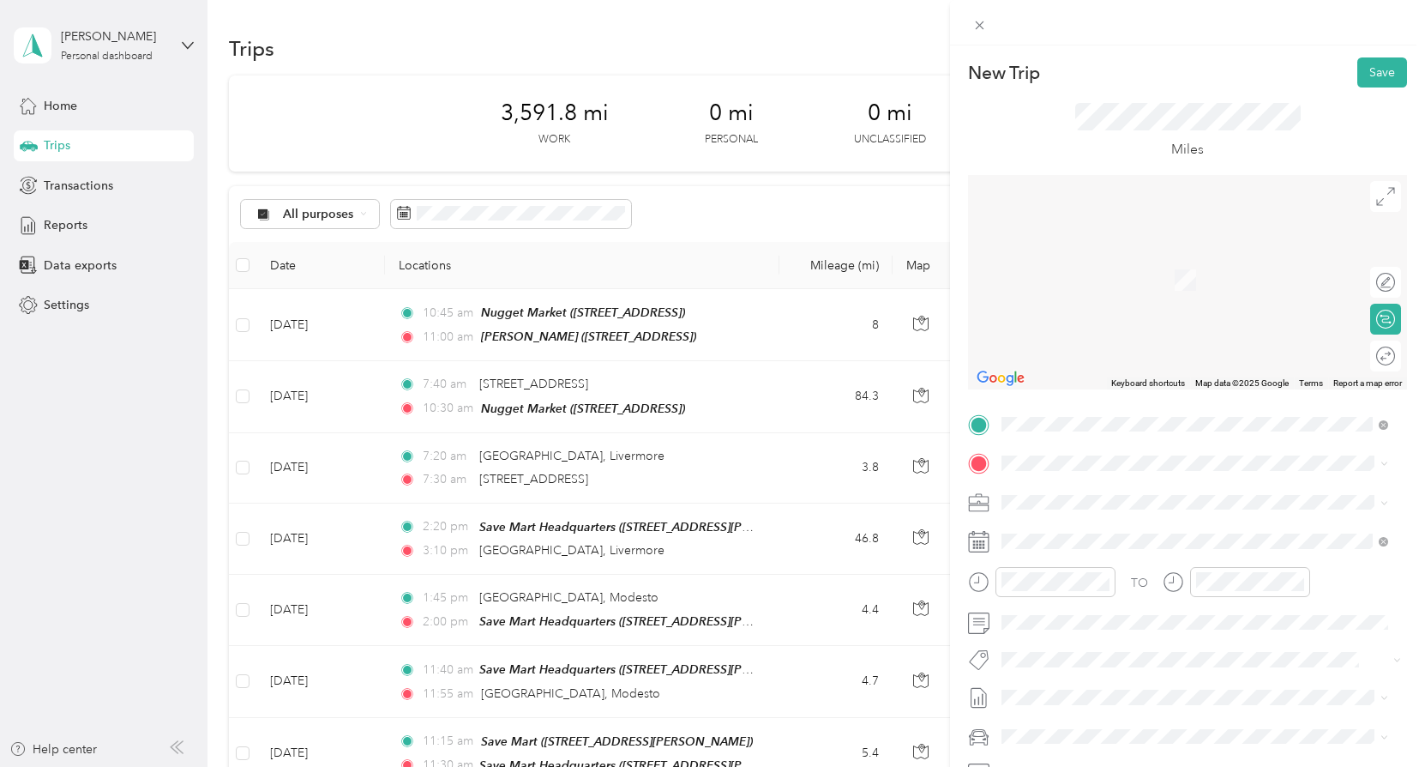
click at [1156, 525] on span "[STREET_ADDRESS][US_STATE]" at bounding box center [1119, 516] width 171 height 15
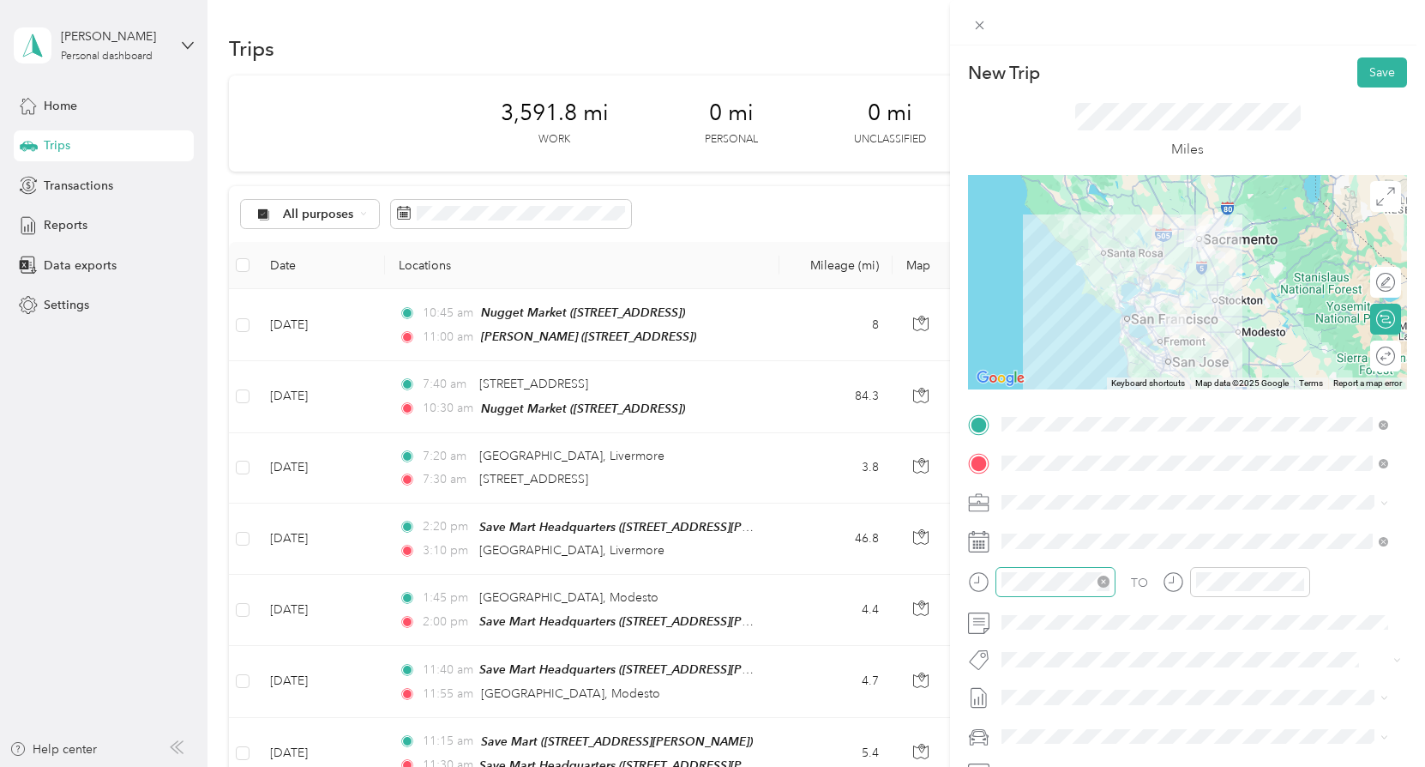
click at [1039, 591] on div at bounding box center [1055, 582] width 120 height 30
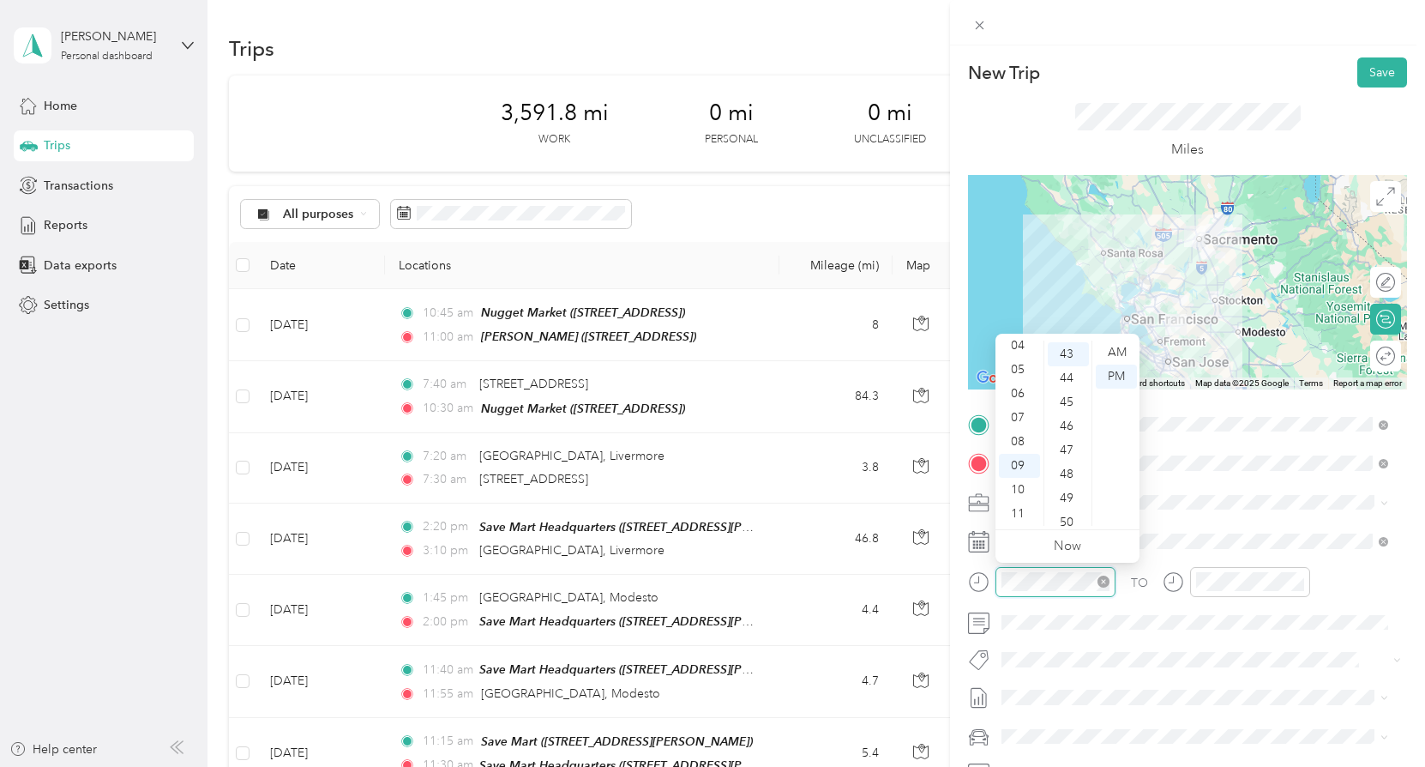
scroll to position [1032, 0]
click at [1021, 514] on div "11" at bounding box center [1019, 514] width 41 height 24
click at [1067, 503] on div "10" at bounding box center [1068, 503] width 41 height 24
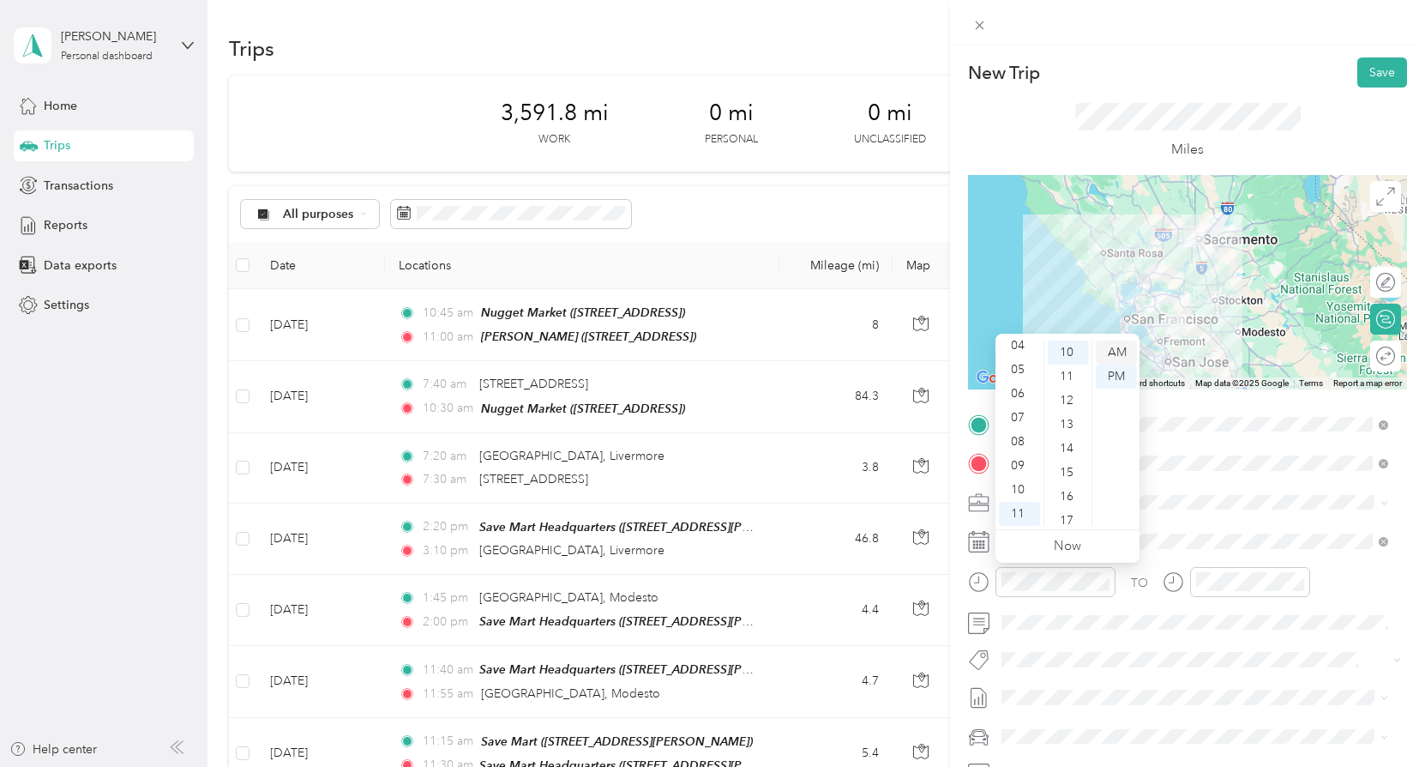
click at [1117, 348] on div "AM" at bounding box center [1116, 352] width 41 height 24
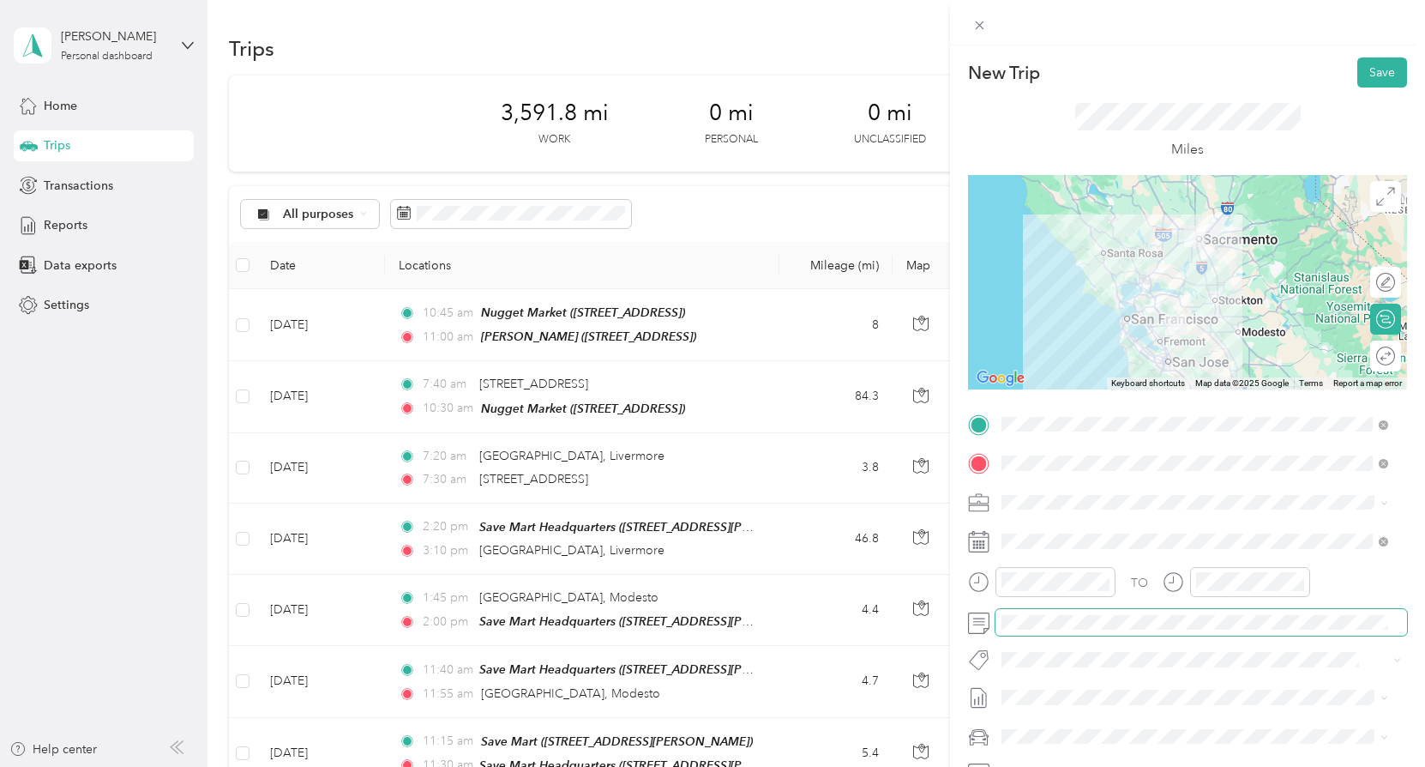
click at [1358, 634] on span at bounding box center [1201, 622] width 412 height 27
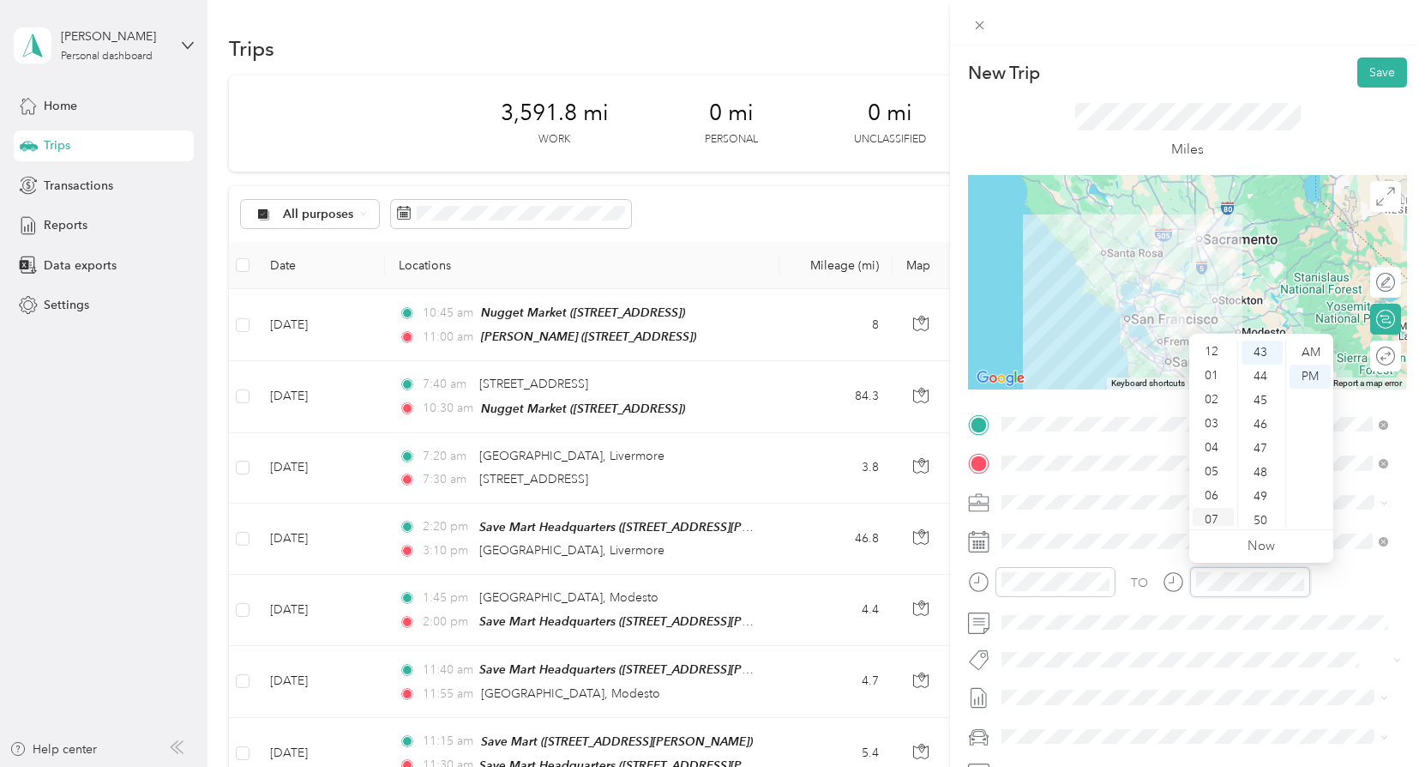
scroll to position [0, 0]
click at [1218, 350] on div "12" at bounding box center [1213, 352] width 41 height 24
click at [1257, 468] on div "30" at bounding box center [1262, 469] width 41 height 24
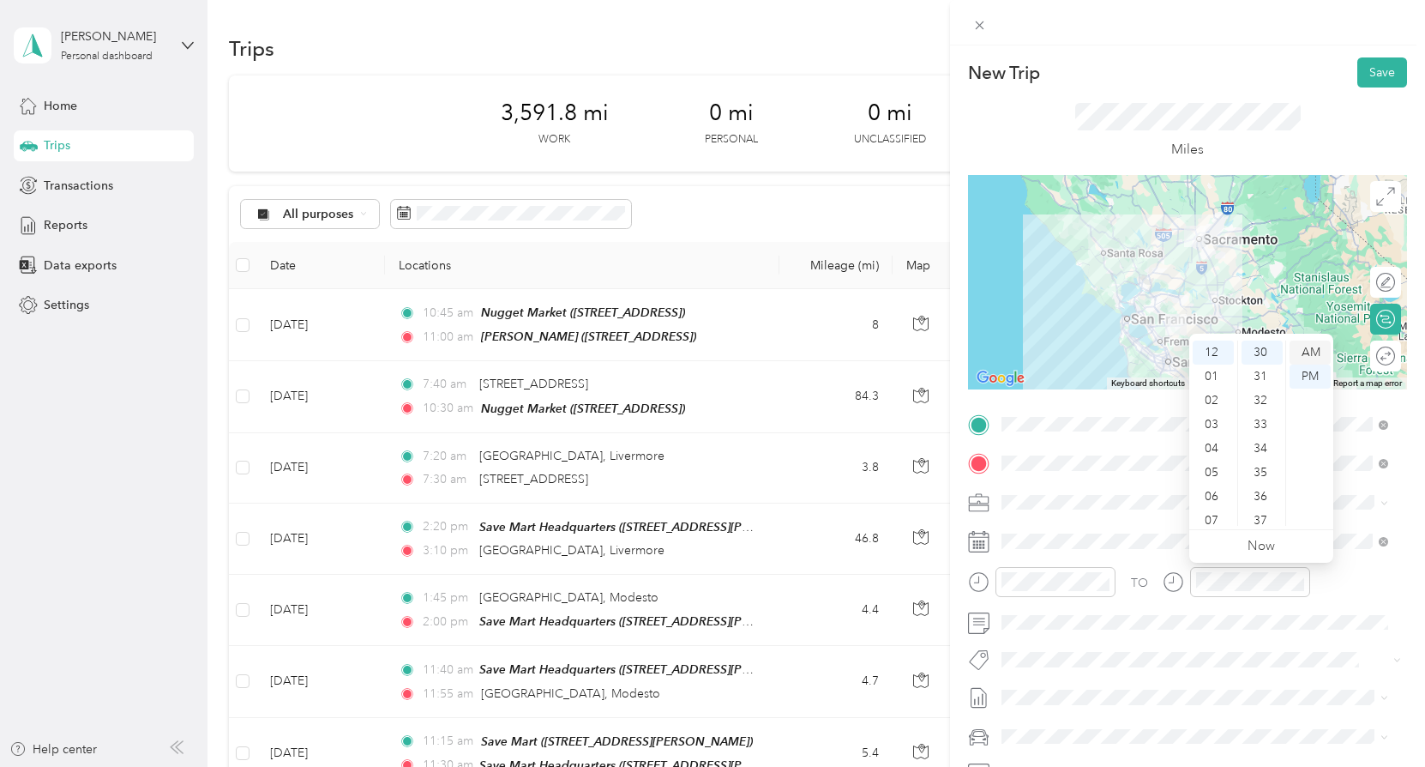
click at [1308, 349] on div "AM" at bounding box center [1310, 352] width 41 height 24
click at [1311, 376] on div "PM" at bounding box center [1310, 376] width 41 height 24
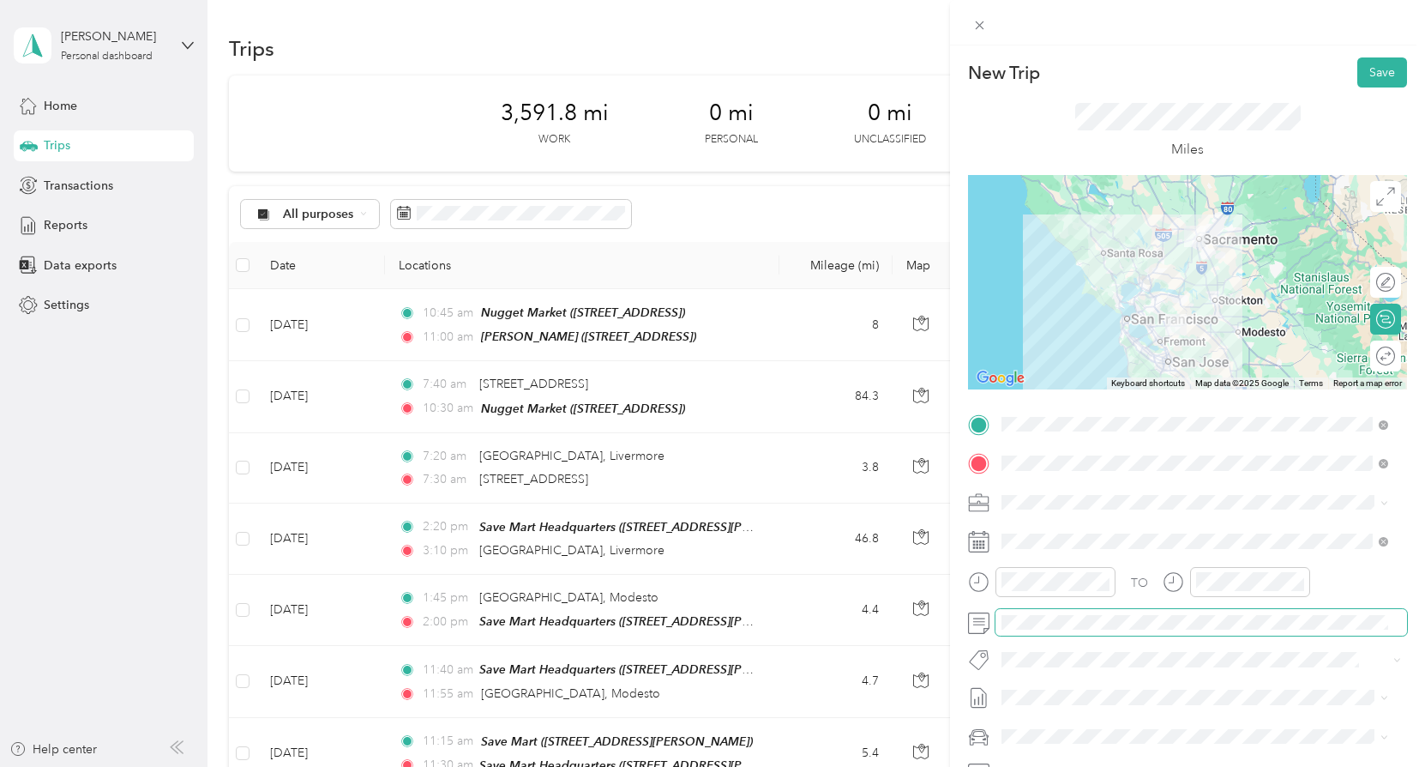
click at [1355, 610] on span at bounding box center [1201, 622] width 412 height 27
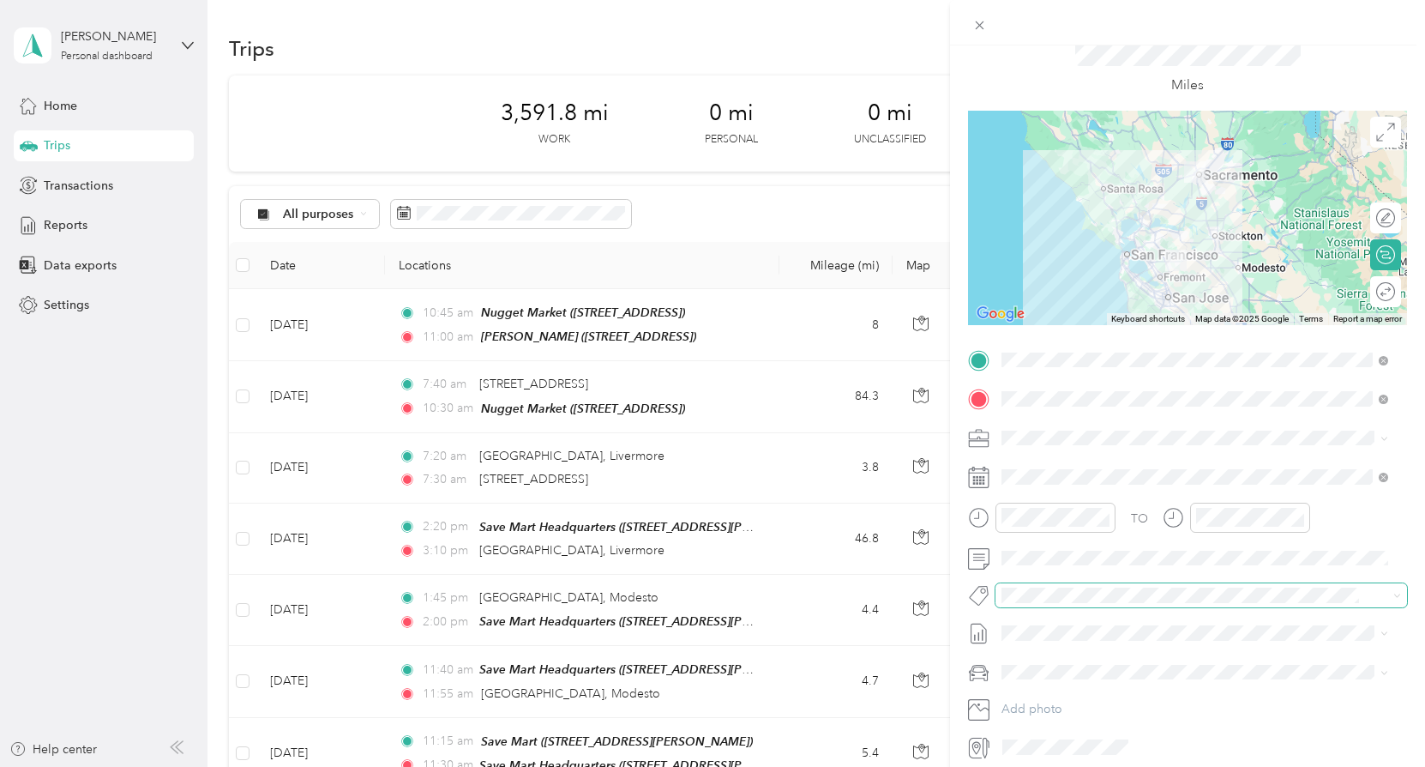
scroll to position [0, 0]
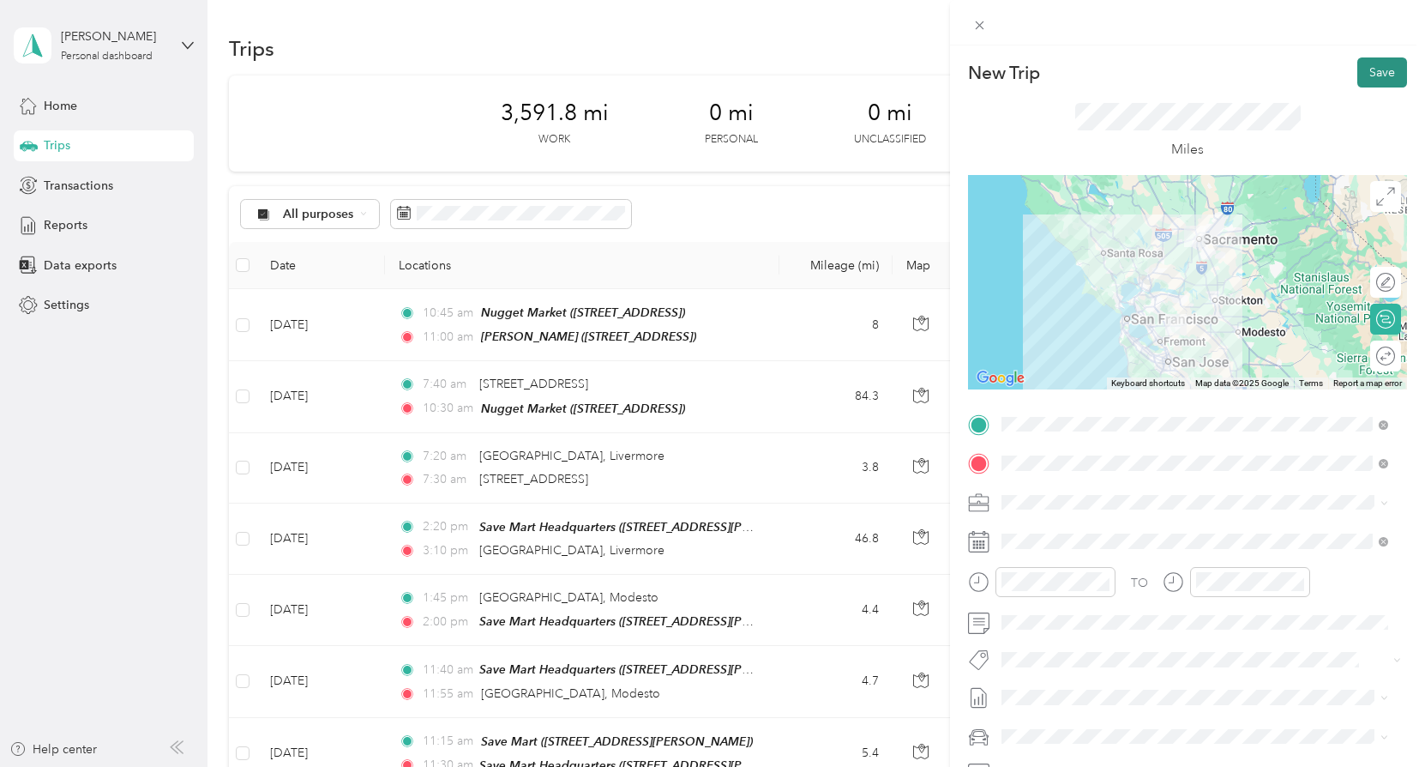
click at [1376, 74] on button "Save" at bounding box center [1382, 72] width 50 height 30
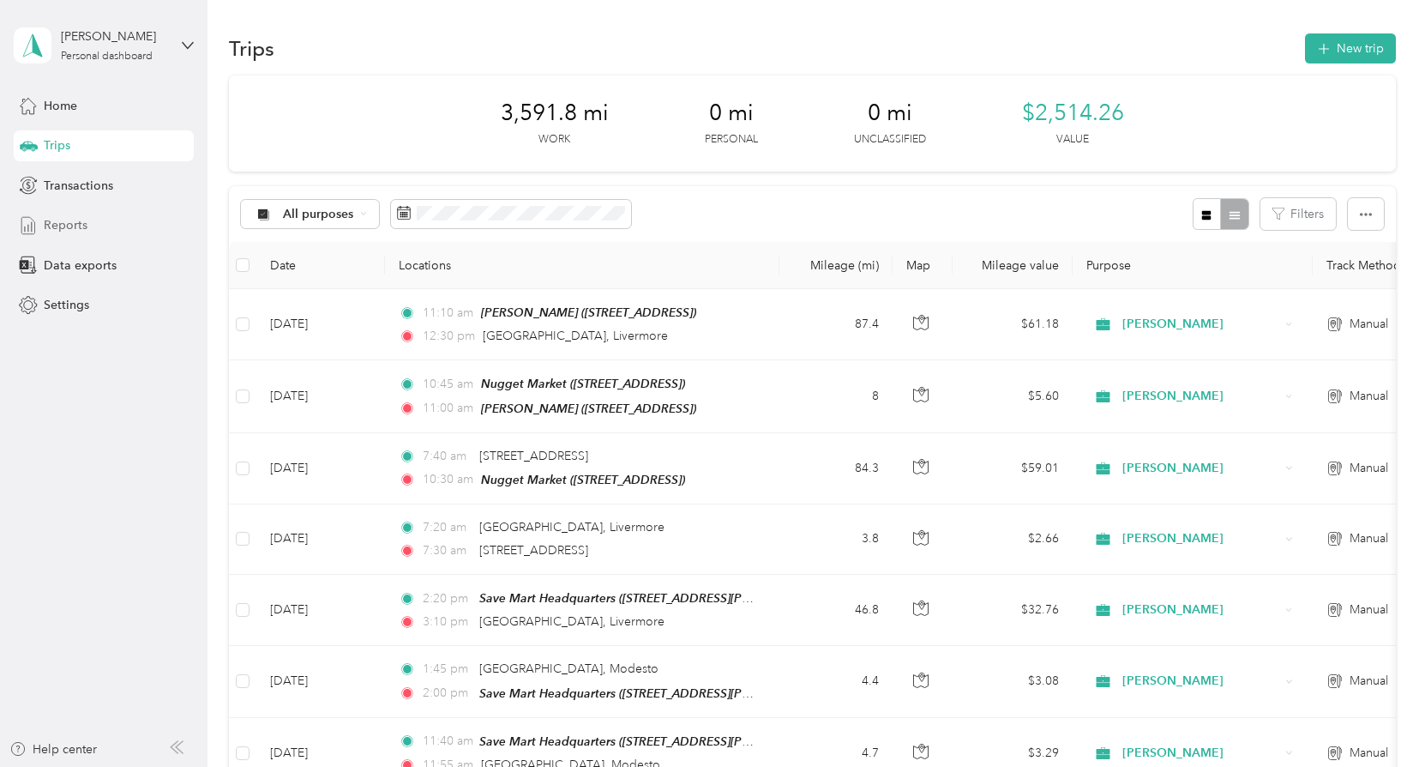
click at [95, 225] on div "Reports" at bounding box center [104, 225] width 180 height 31
